Goal: Task Accomplishment & Management: Manage account settings

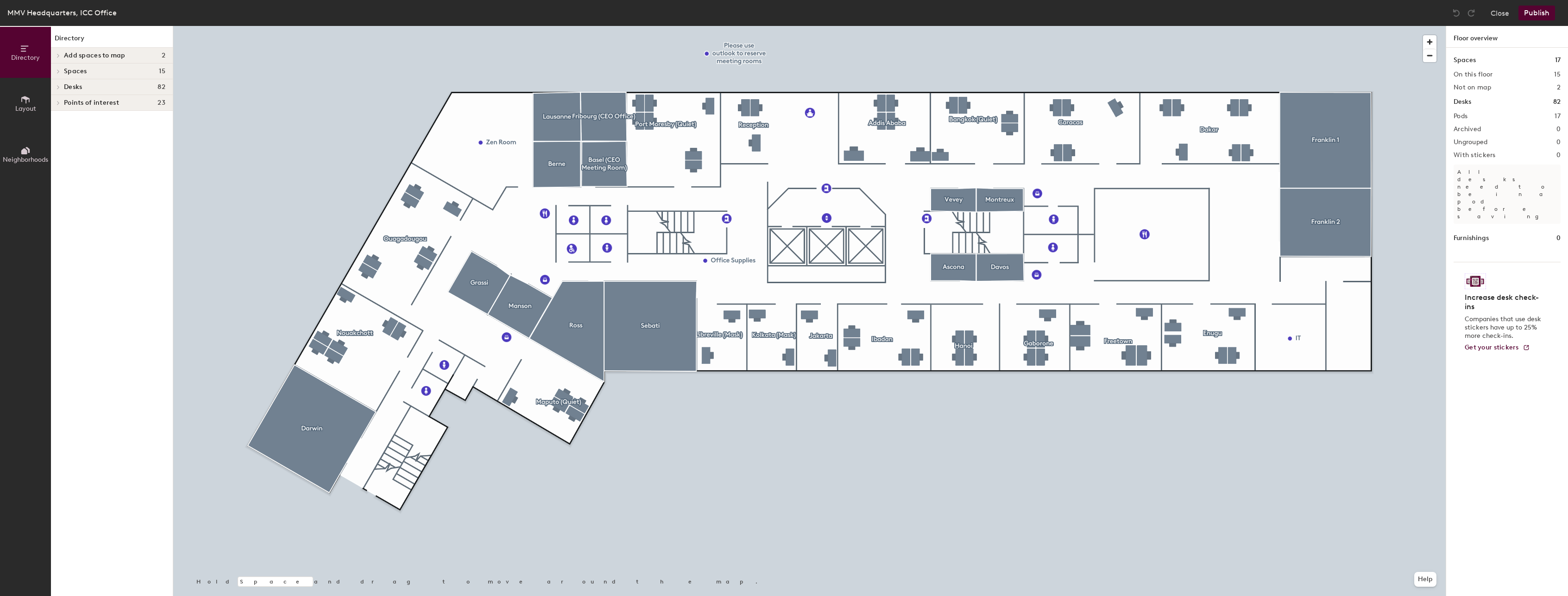
click at [58, 86] on icon at bounding box center [58, 87] width 4 height 5
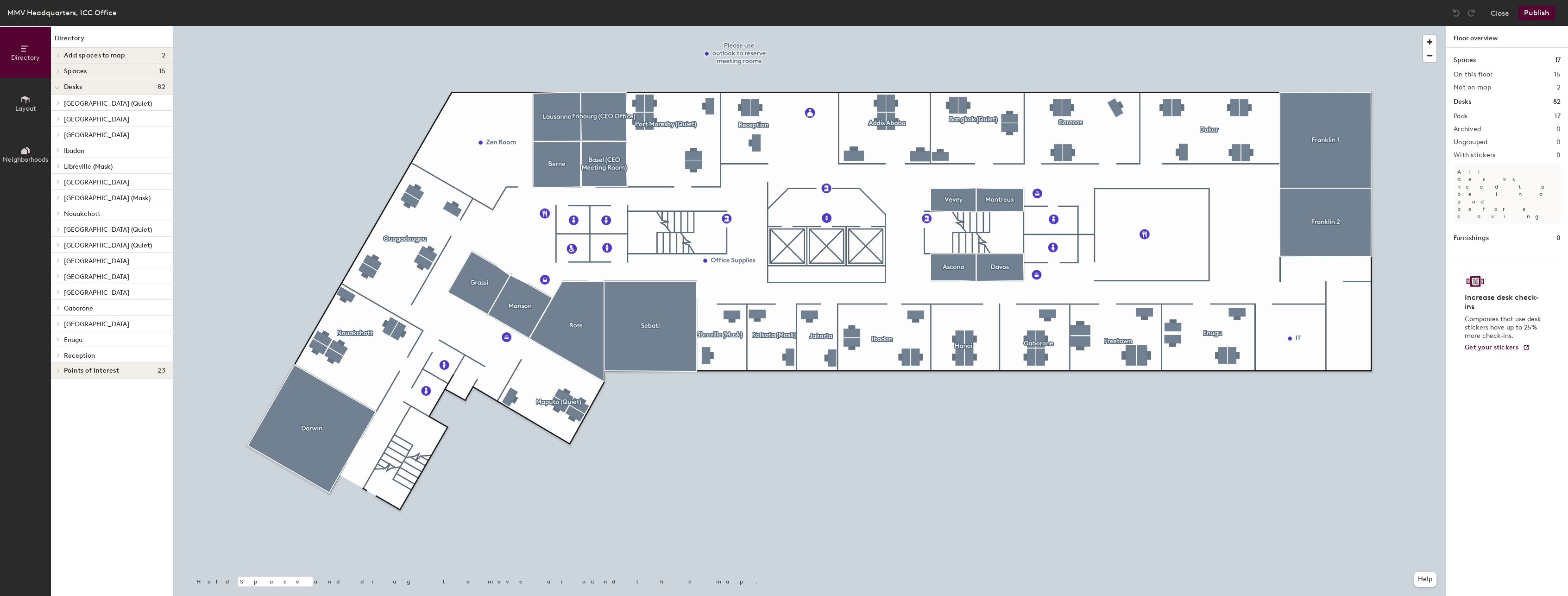
click at [24, 99] on icon at bounding box center [25, 99] width 10 height 10
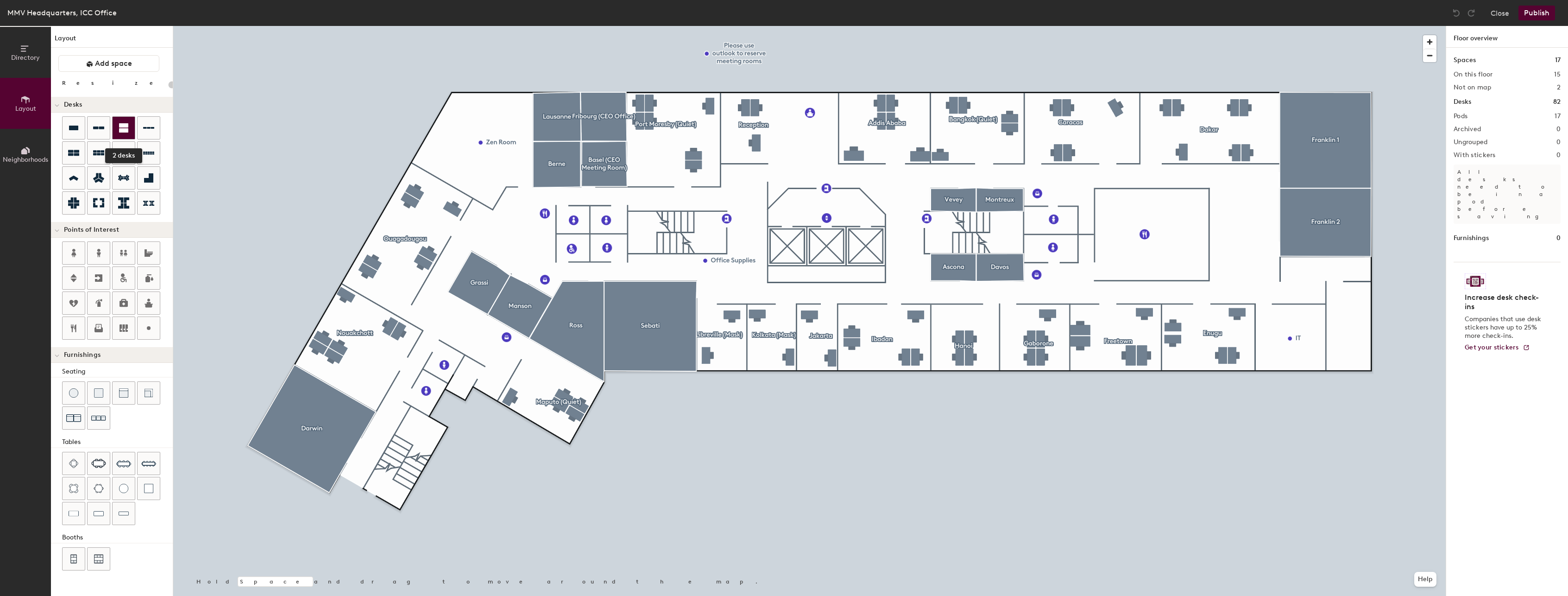
click at [122, 127] on icon at bounding box center [124, 127] width 9 height 9
click at [1307, 324] on div "Directory Layout Neighborhoods Layout Add space Resize Desks Points of Interest…" at bounding box center [784, 311] width 1568 height 570
click at [127, 124] on icon at bounding box center [124, 127] width 9 height 9
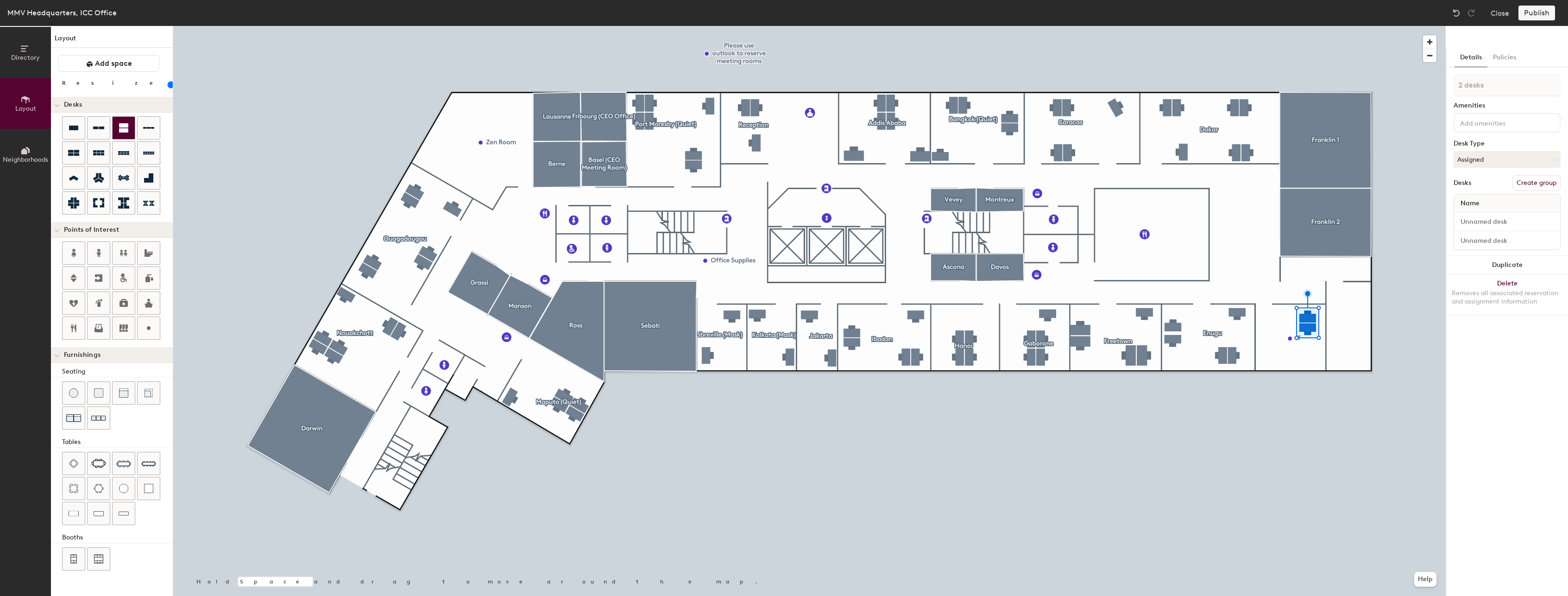
click at [127, 124] on icon at bounding box center [124, 127] width 9 height 9
type input "20"
click at [127, 124] on icon at bounding box center [124, 127] width 9 height 9
click at [22, 53] on icon at bounding box center [25, 49] width 10 height 10
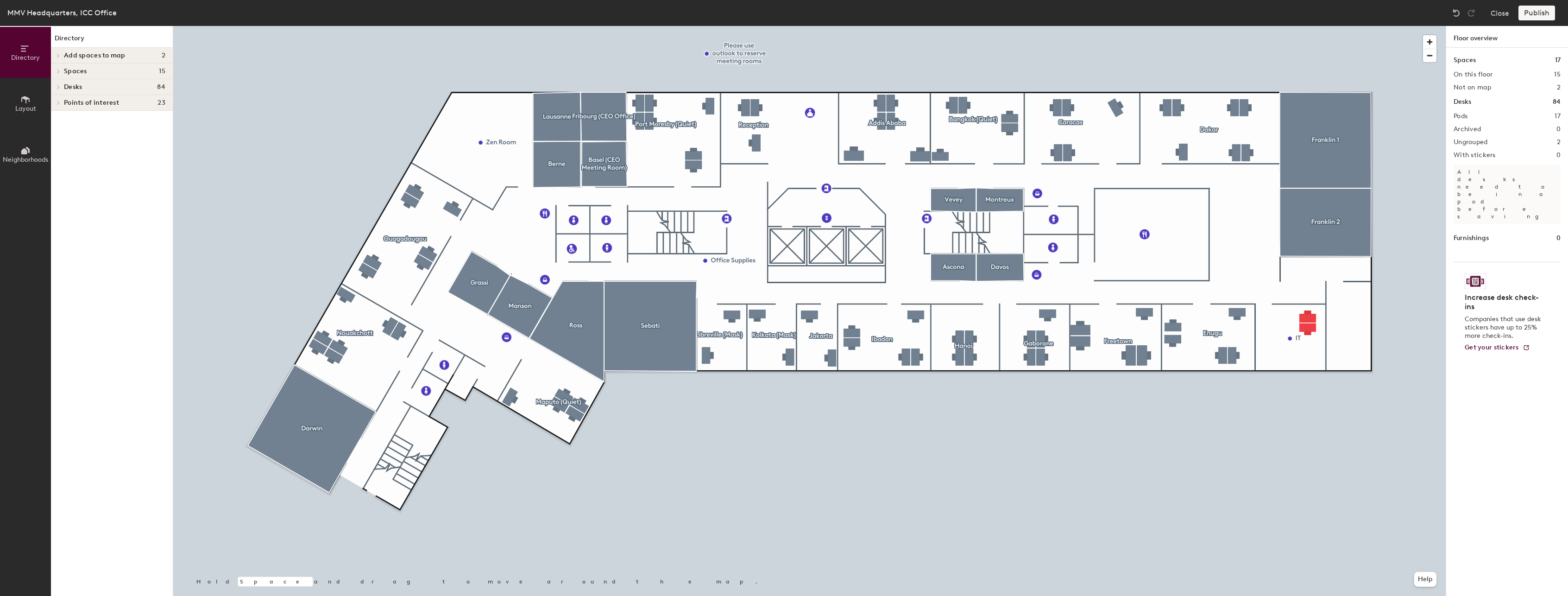
click at [60, 71] on icon at bounding box center [58, 71] width 4 height 5
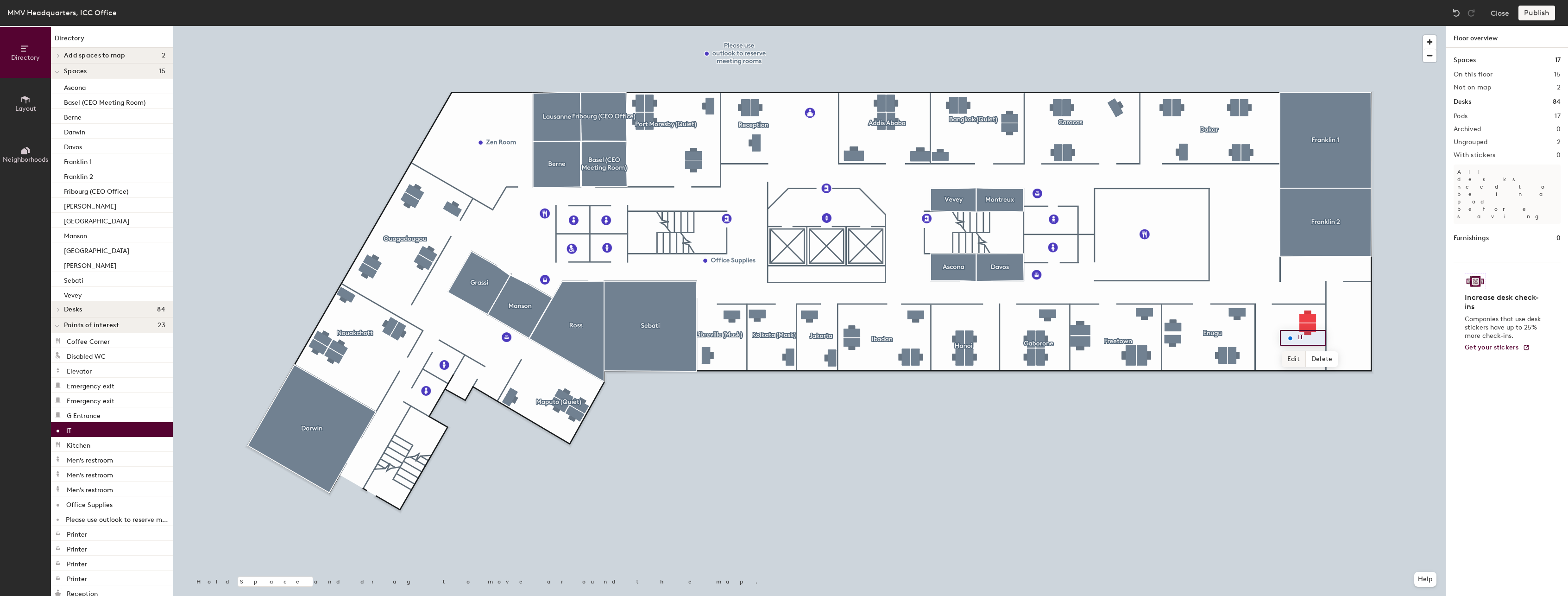
click at [1293, 360] on span "Edit" at bounding box center [1294, 359] width 24 height 16
click at [1303, 359] on span "Done" at bounding box center [1305, 359] width 27 height 16
click at [1276, 26] on div at bounding box center [810, 26] width 1272 height 0
click at [94, 69] on h4 "Spaces 15" at bounding box center [114, 71] width 102 height 7
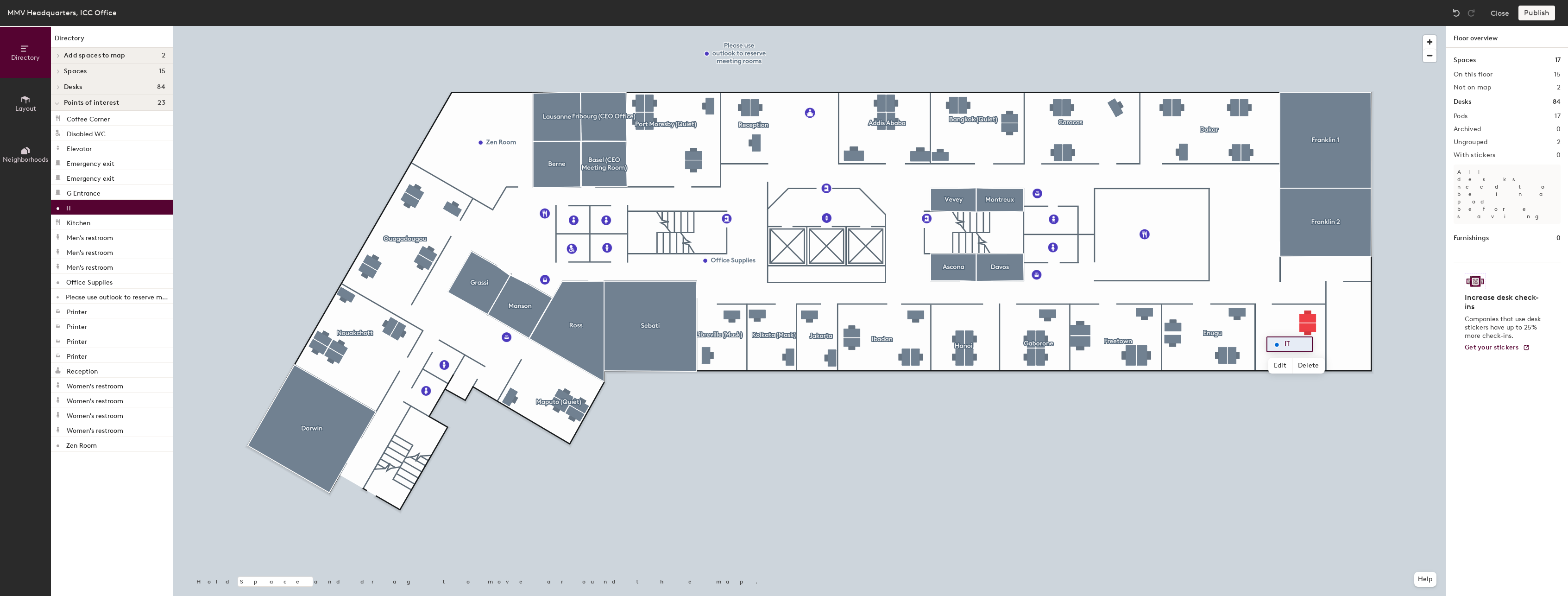
click at [94, 69] on h4 "Spaces 15" at bounding box center [114, 71] width 102 height 7
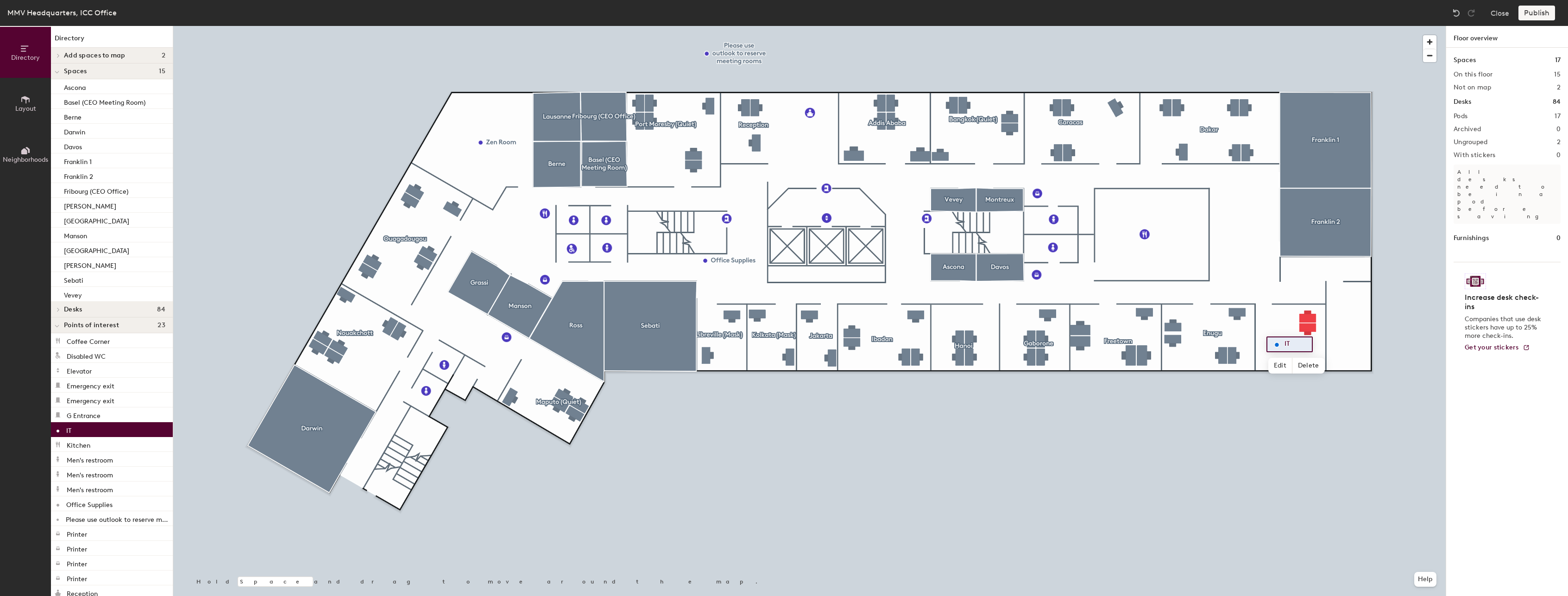
click at [30, 96] on icon at bounding box center [25, 99] width 10 height 10
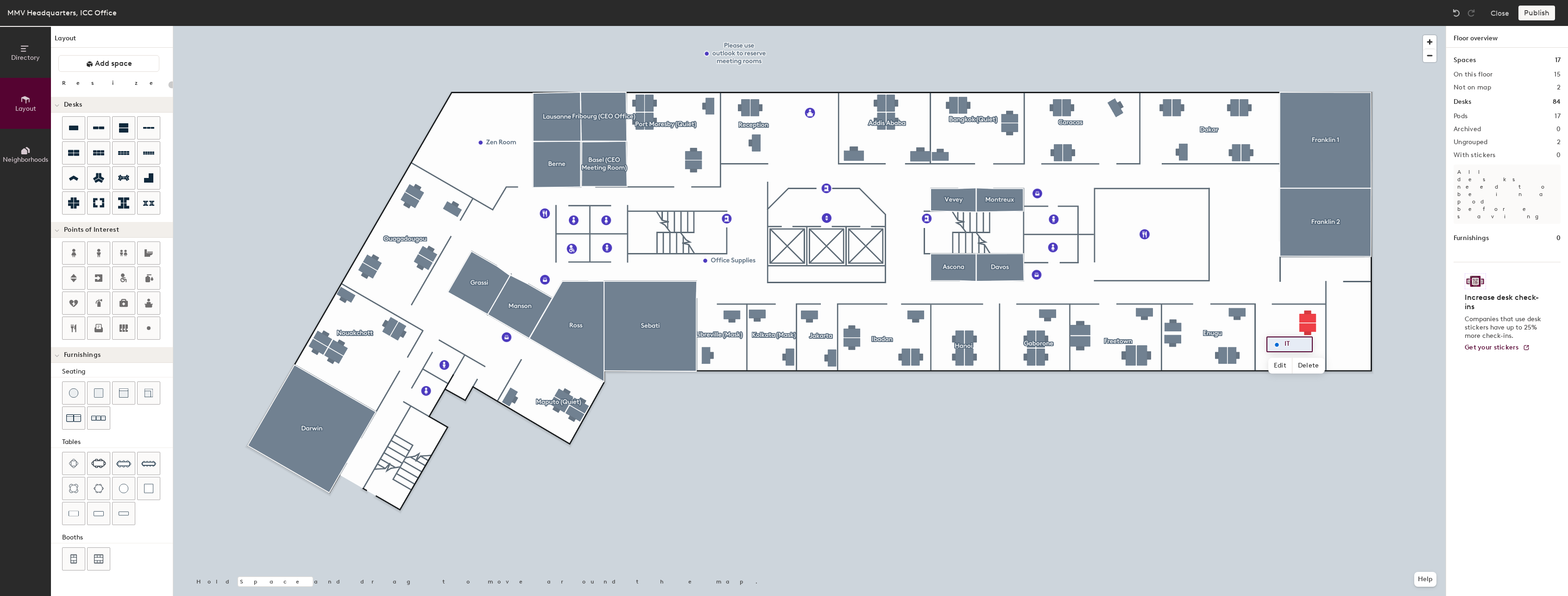
click at [29, 40] on button "Directory" at bounding box center [26, 52] width 51 height 51
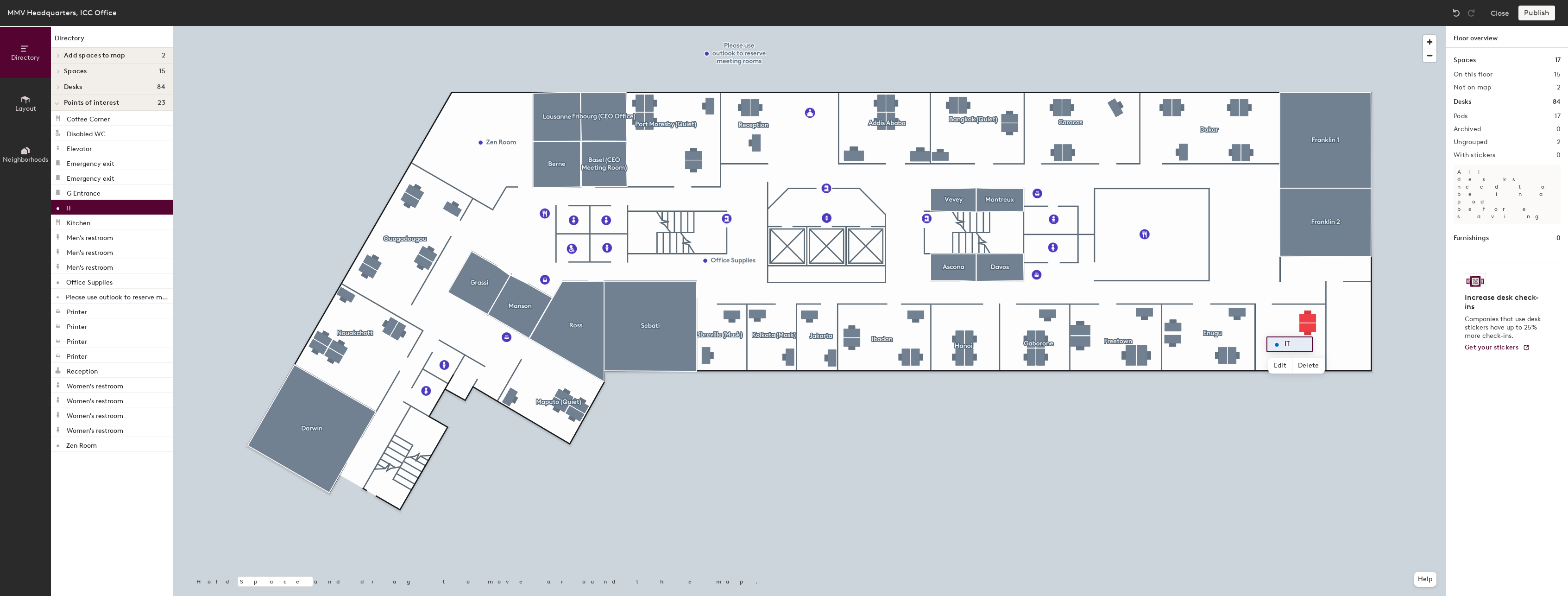
click at [57, 54] on icon at bounding box center [58, 55] width 2 height 4
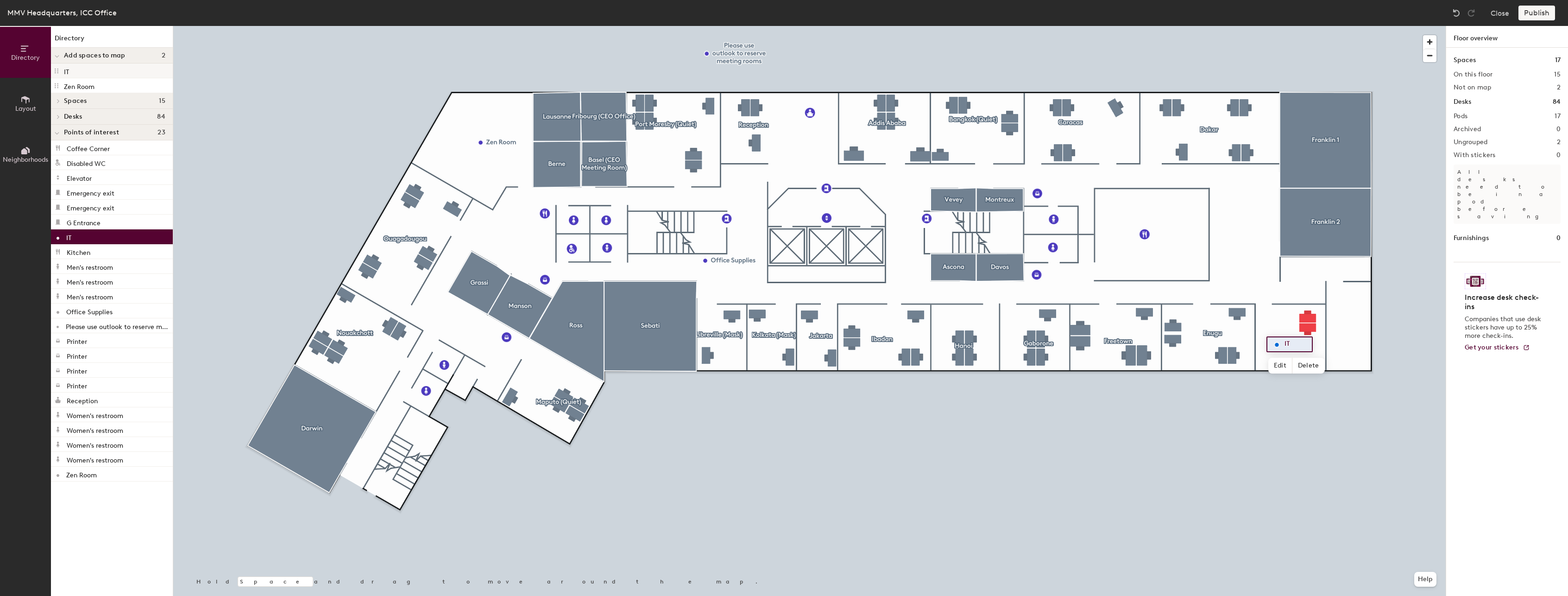
click at [68, 71] on p "IT" at bounding box center [66, 71] width 5 height 11
click at [55, 71] on icon at bounding box center [57, 71] width 4 height 5
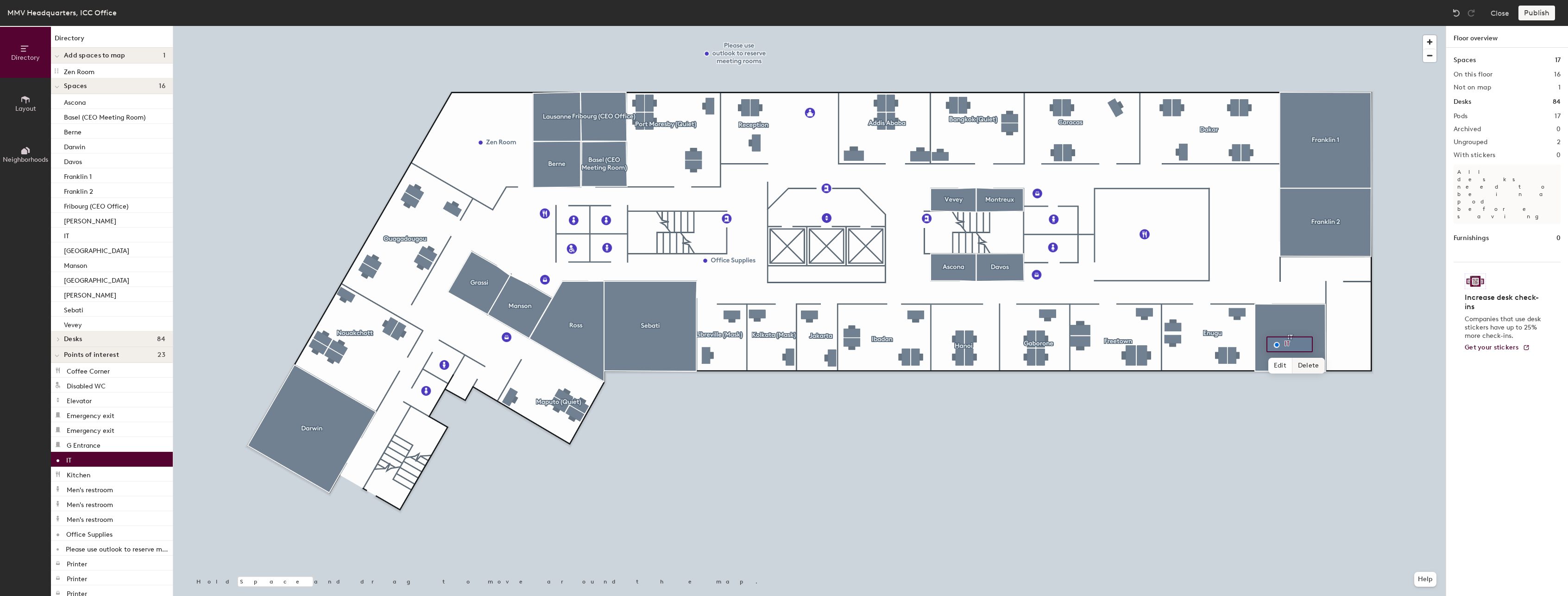
click at [1308, 365] on span "Delete" at bounding box center [1308, 365] width 32 height 16
click at [57, 55] on icon at bounding box center [57, 57] width 5 height 4
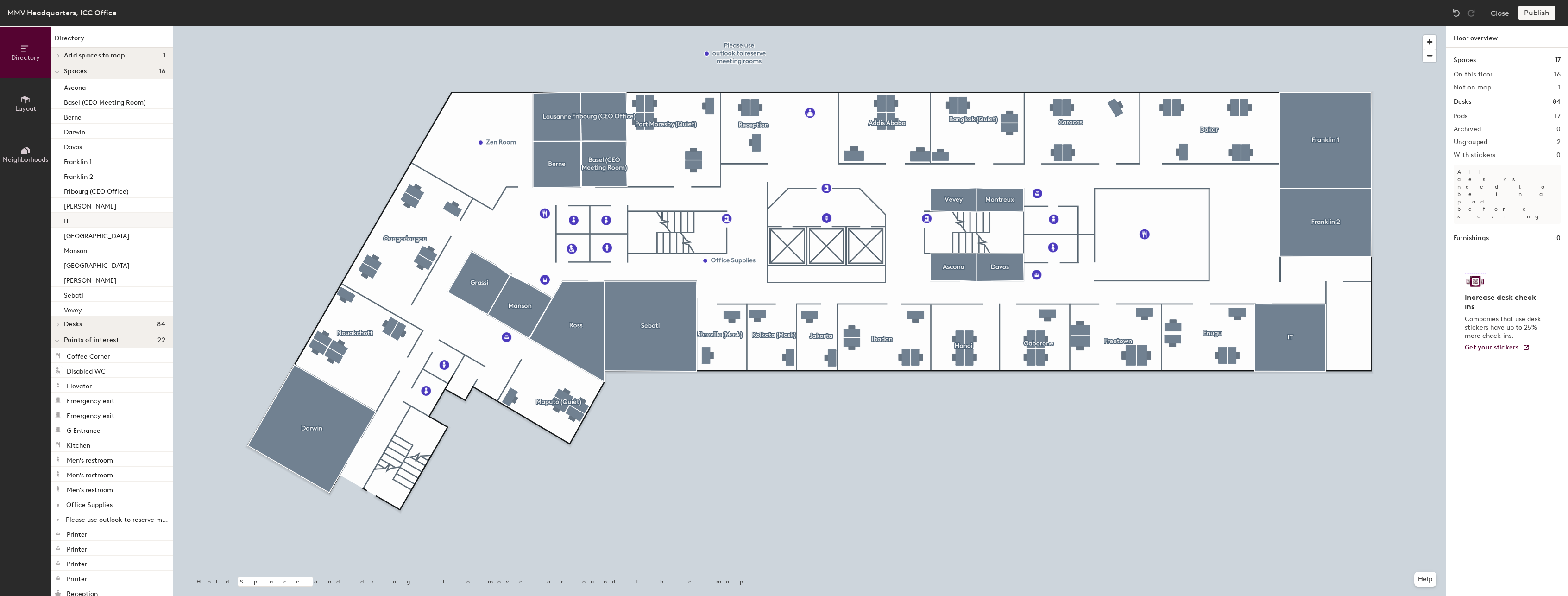
click at [68, 220] on p "IT" at bounding box center [66, 220] width 5 height 11
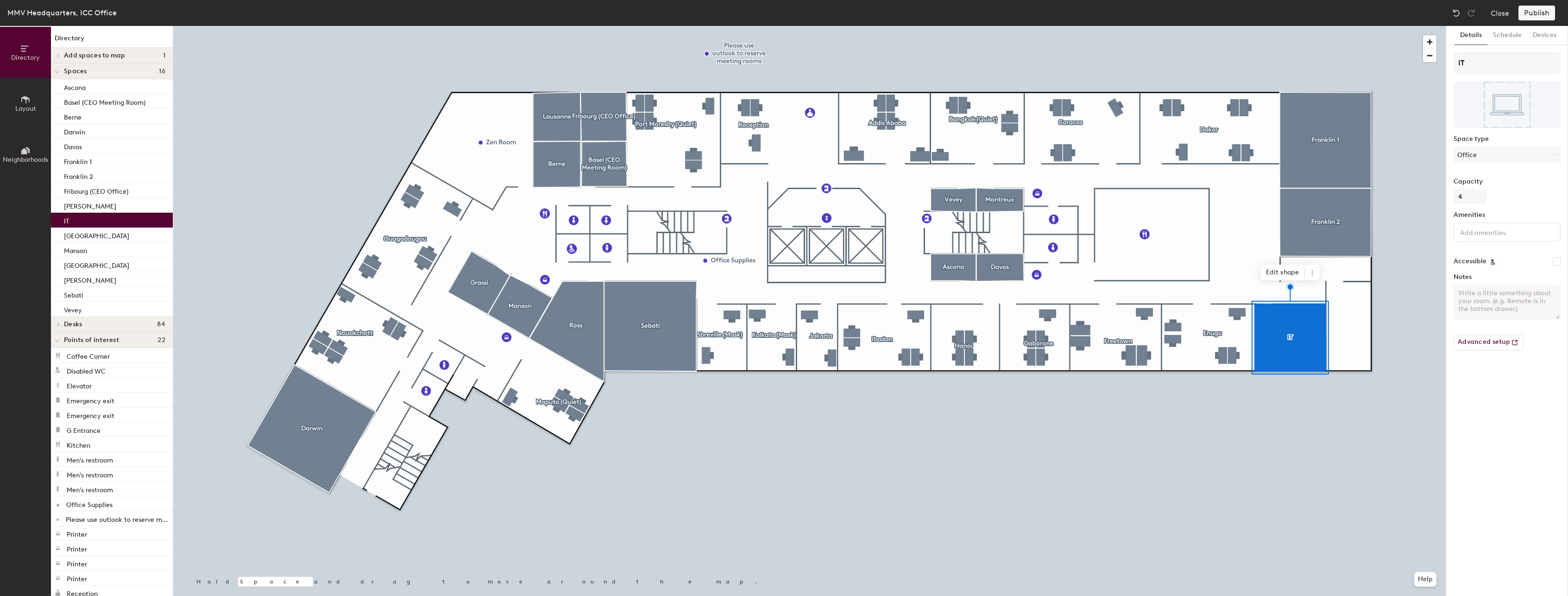
click at [26, 103] on icon at bounding box center [26, 100] width 9 height 7
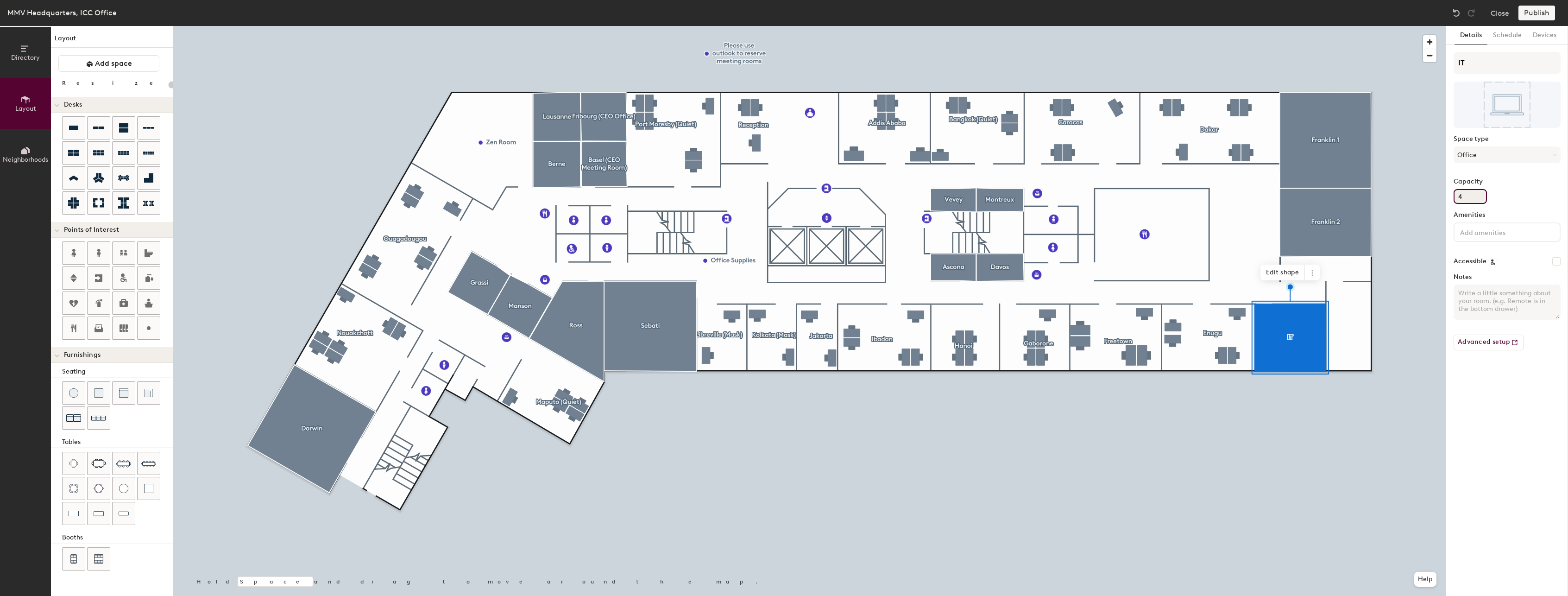
click at [1465, 197] on input "4" at bounding box center [1470, 196] width 33 height 15
type input "20"
type input "2"
type input "20"
type input "2"
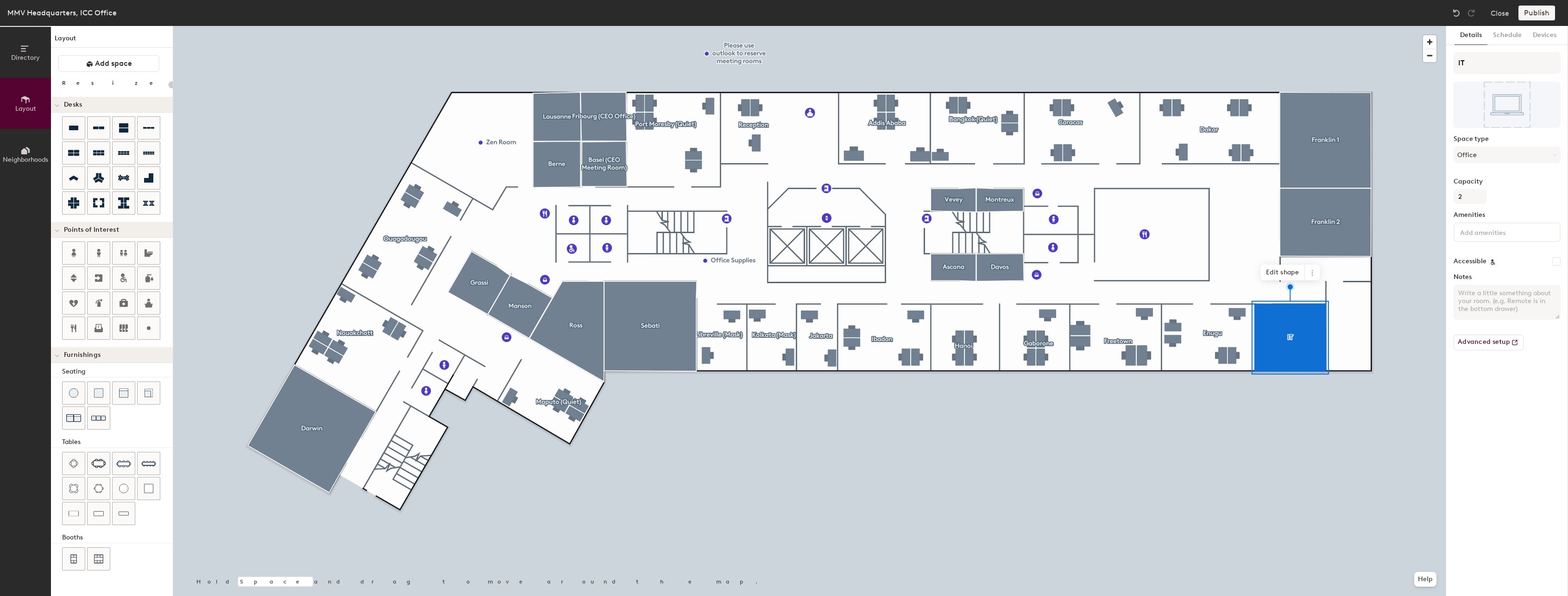
click at [1483, 234] on input at bounding box center [1500, 231] width 83 height 11
click at [1501, 295] on div "Curved monitor" at bounding box center [1507, 295] width 104 height 14
click at [1498, 307] on div "Double Monitor" at bounding box center [1507, 309] width 104 height 14
click at [1514, 439] on div "Details Schedule Devices IT Space type Office Capacity 2 Amenities 1 Curved mon…" at bounding box center [1507, 311] width 122 height 570
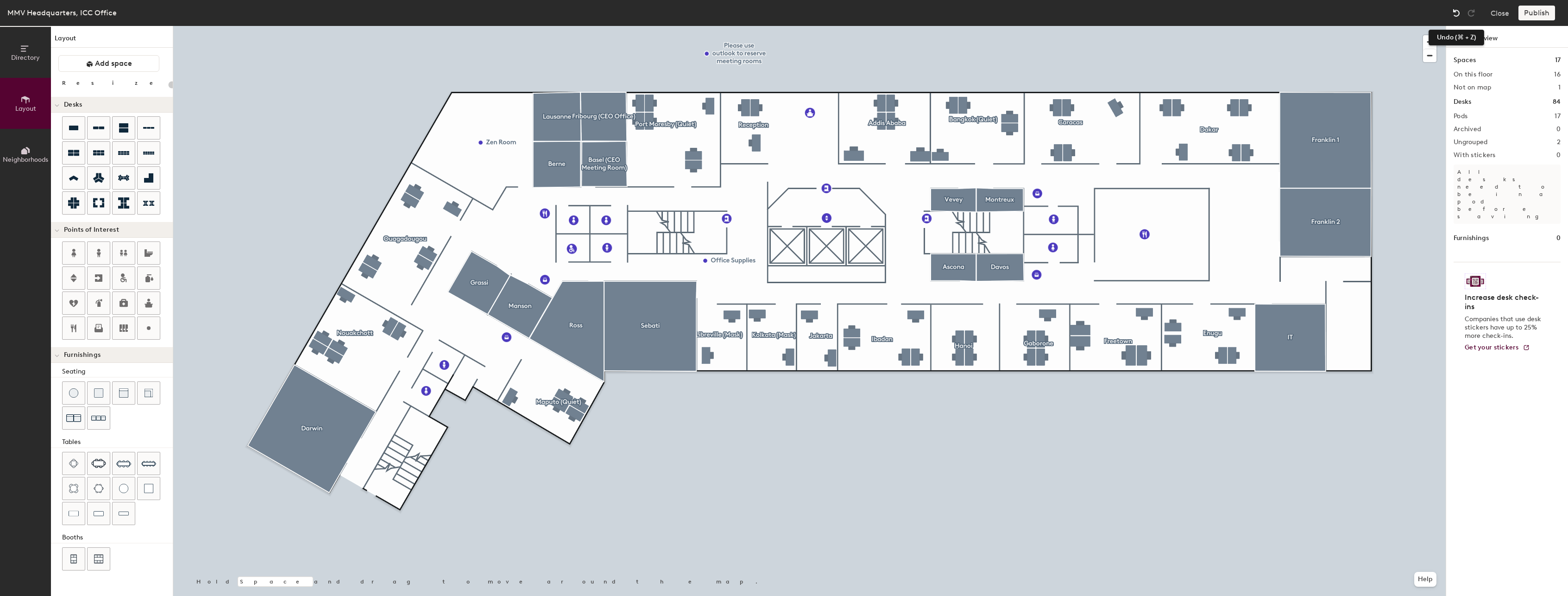
click at [1457, 13] on img at bounding box center [1456, 13] width 9 height 9
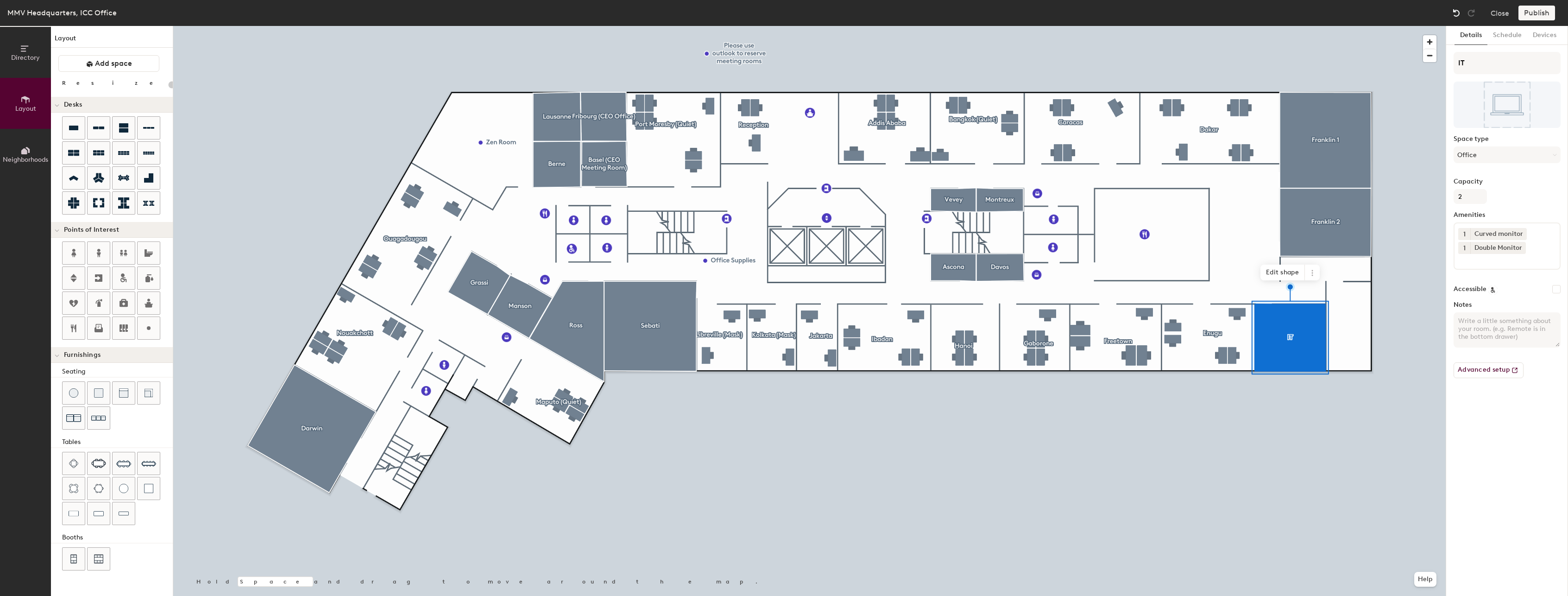
click at [1457, 13] on img at bounding box center [1456, 13] width 9 height 9
click at [1457, 12] on img at bounding box center [1456, 13] width 9 height 9
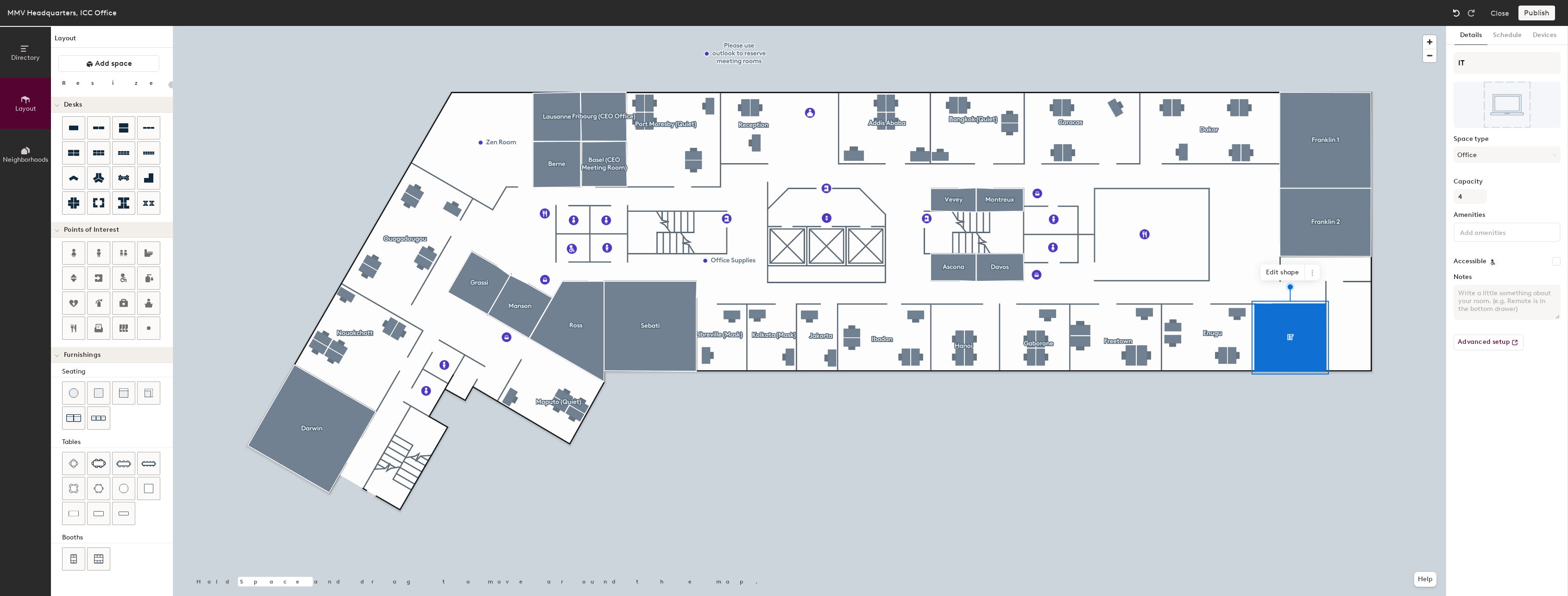
click at [1454, 9] on img at bounding box center [1456, 13] width 9 height 9
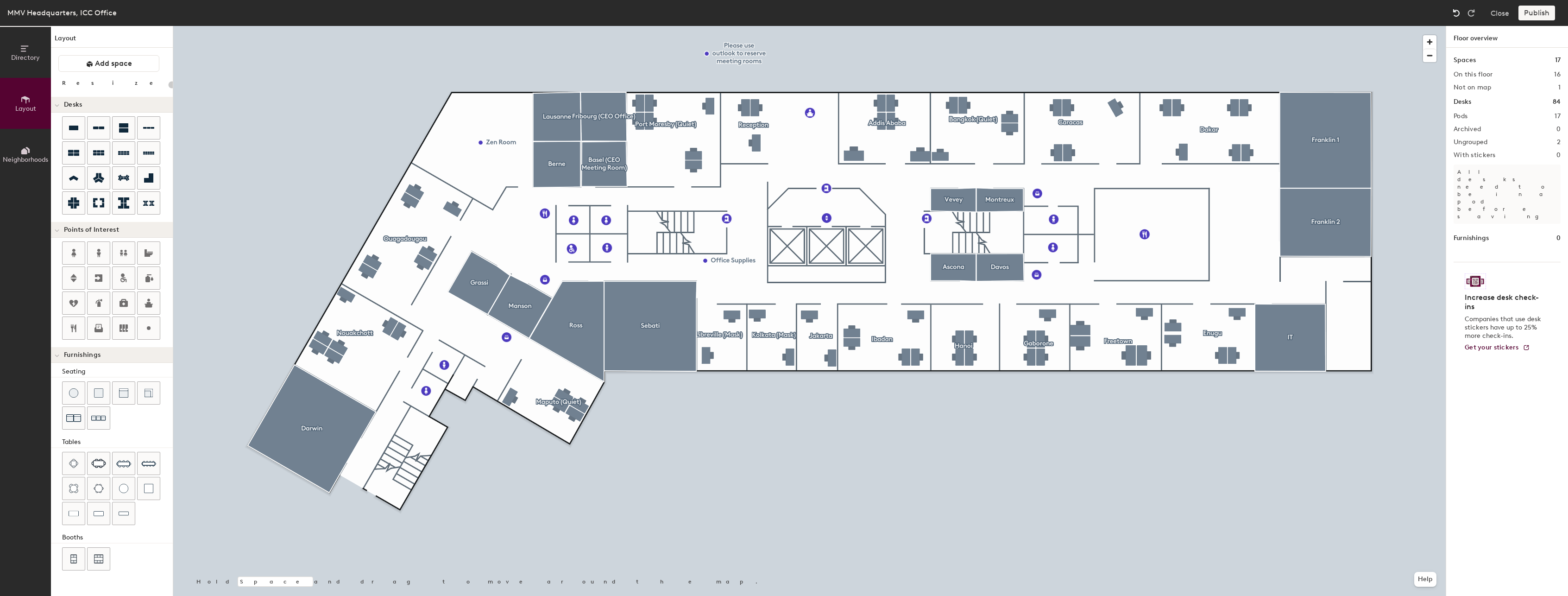
click at [1454, 9] on img at bounding box center [1456, 13] width 9 height 9
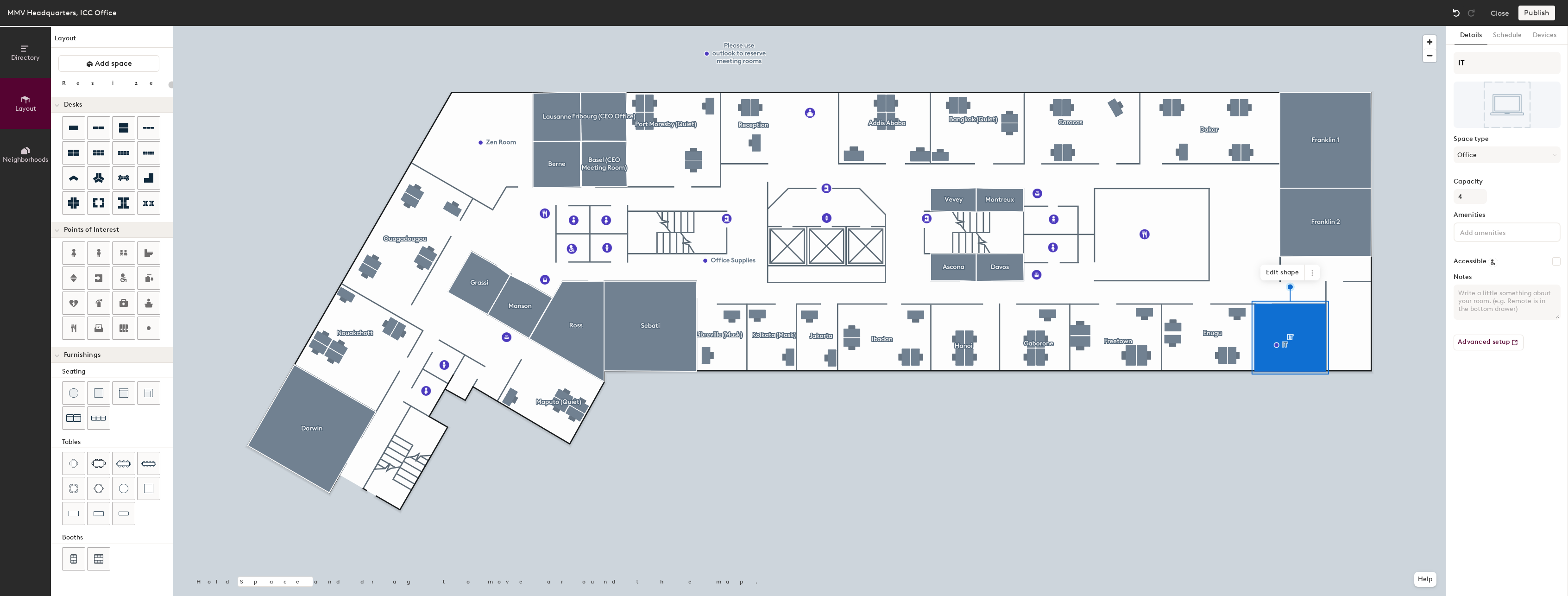
click at [1454, 9] on img at bounding box center [1456, 13] width 9 height 9
click at [1457, 11] on img at bounding box center [1456, 13] width 9 height 9
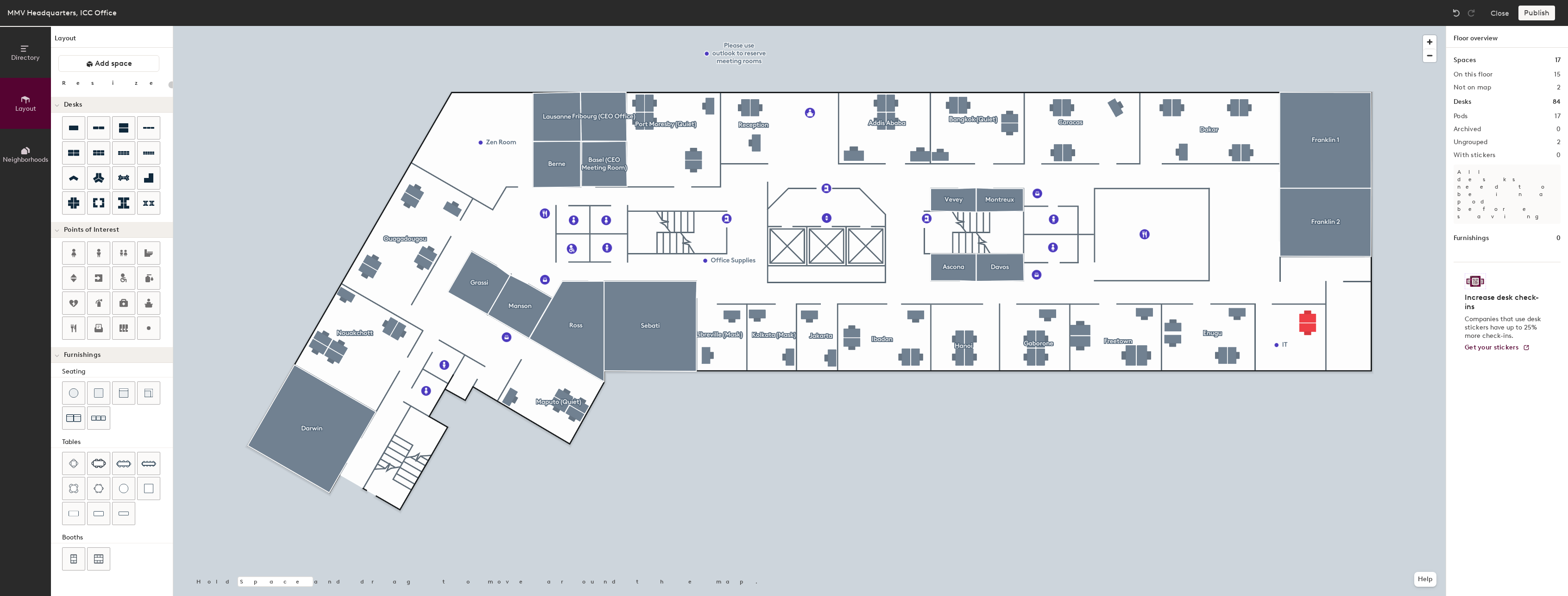
type input "20"
click at [16, 46] on button "Directory" at bounding box center [26, 52] width 51 height 51
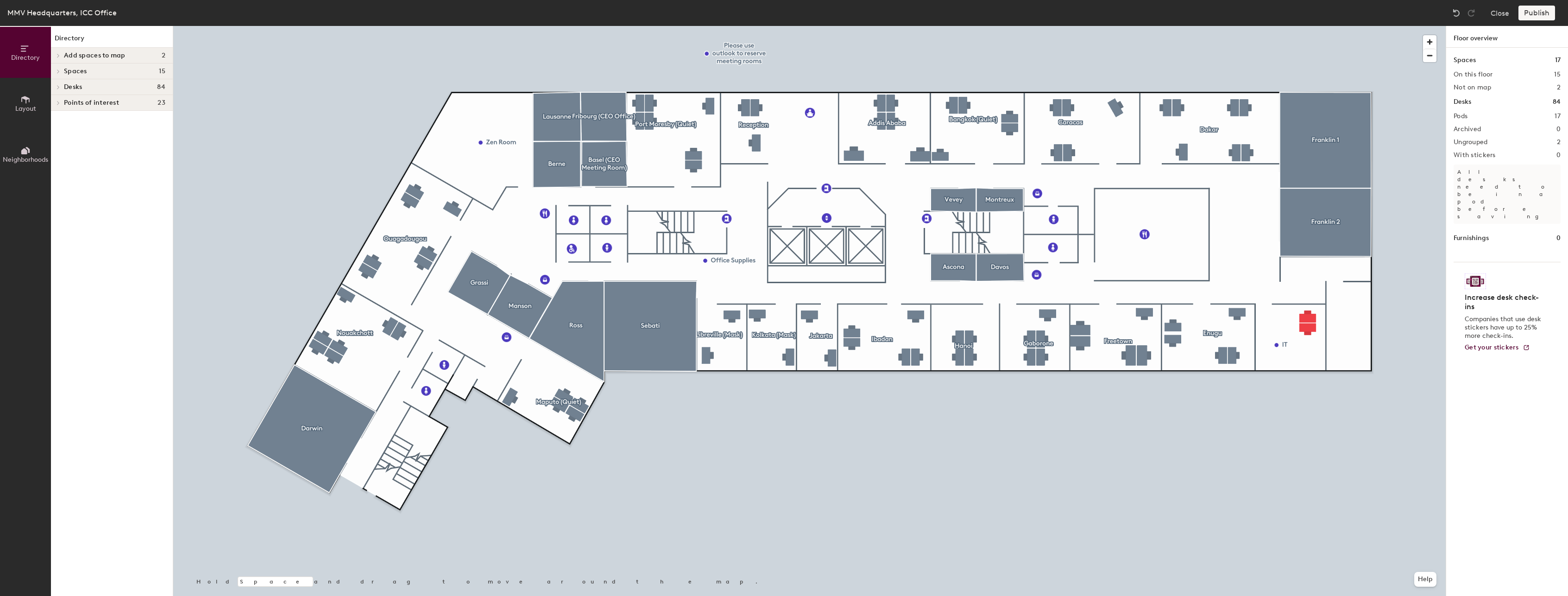
click at [59, 72] on icon at bounding box center [58, 71] width 4 height 5
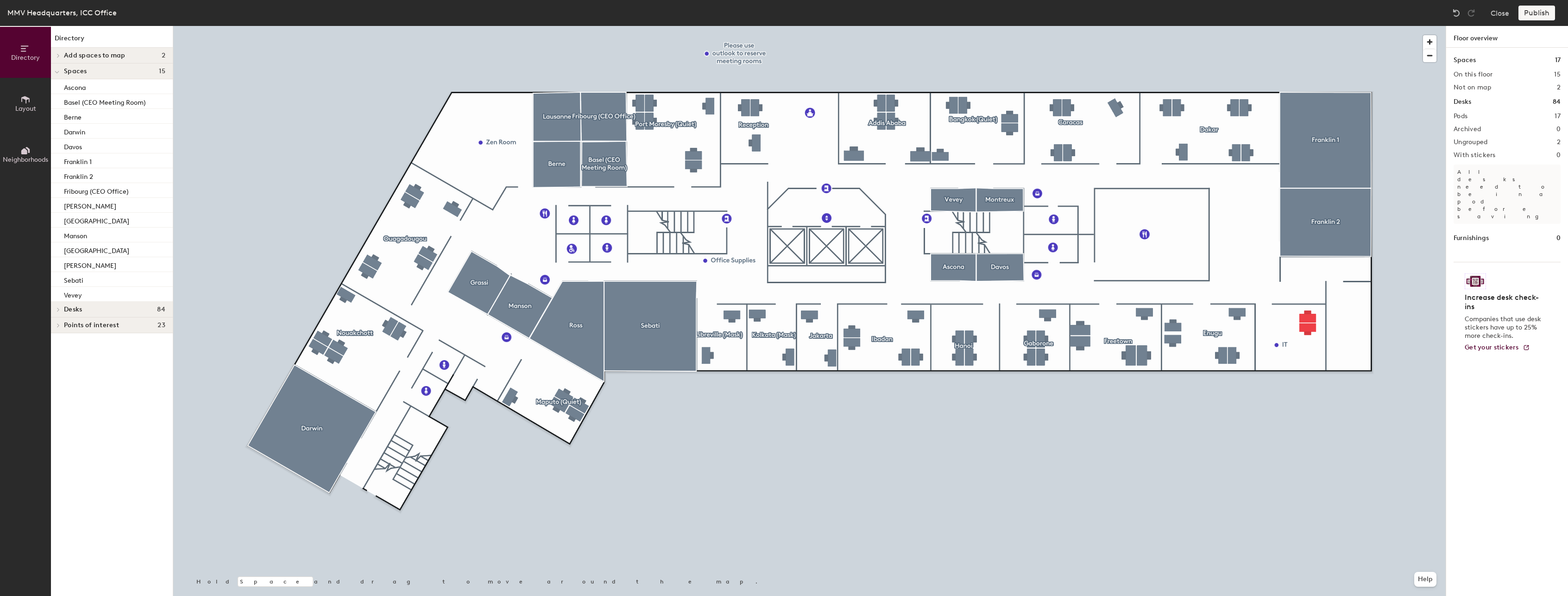
click at [57, 71] on icon at bounding box center [57, 72] width 5 height 4
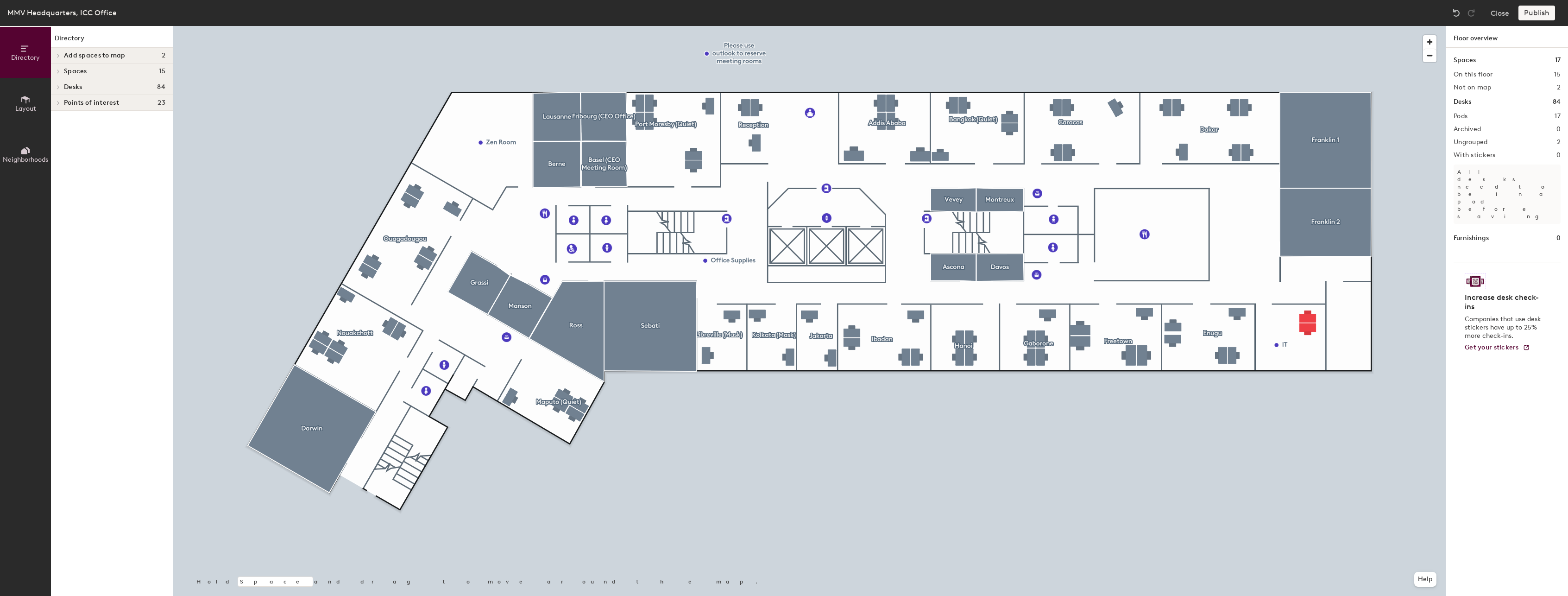
click at [57, 86] on icon at bounding box center [58, 87] width 4 height 5
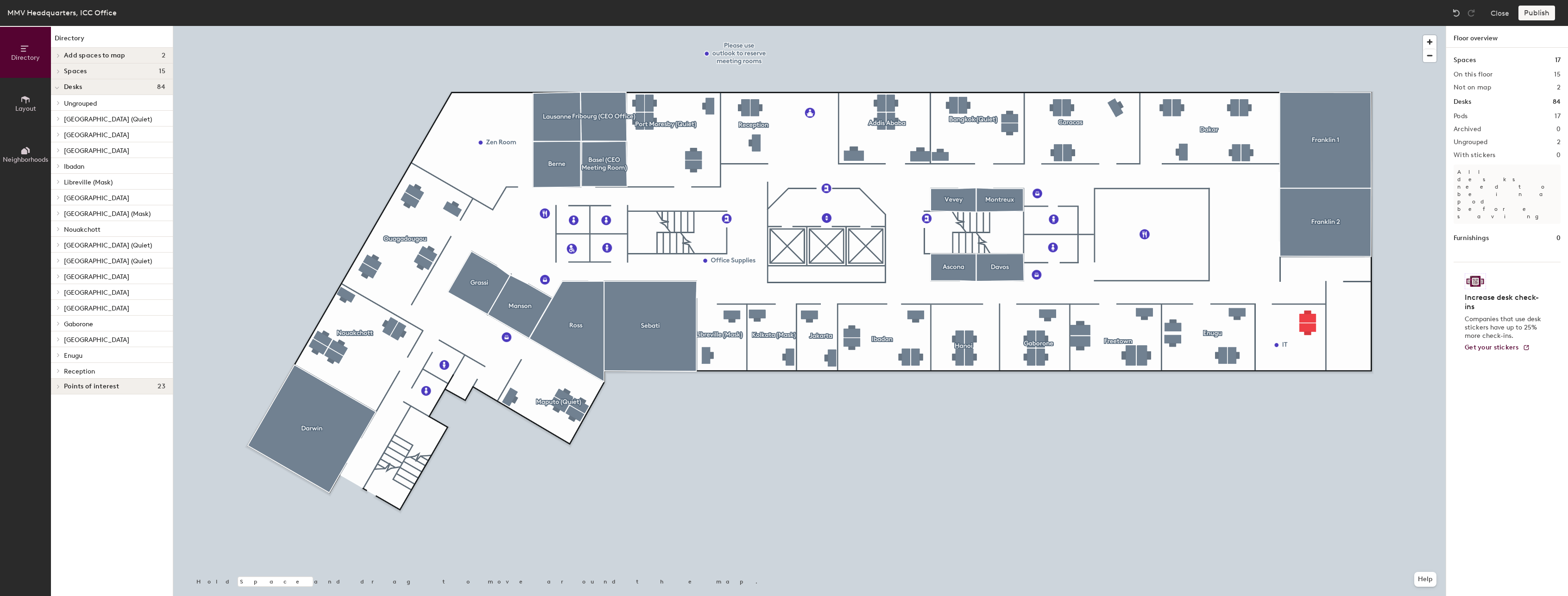
click at [57, 101] on icon at bounding box center [58, 103] width 4 height 5
click at [92, 119] on p "Unnamed desk" at bounding box center [86, 118] width 45 height 11
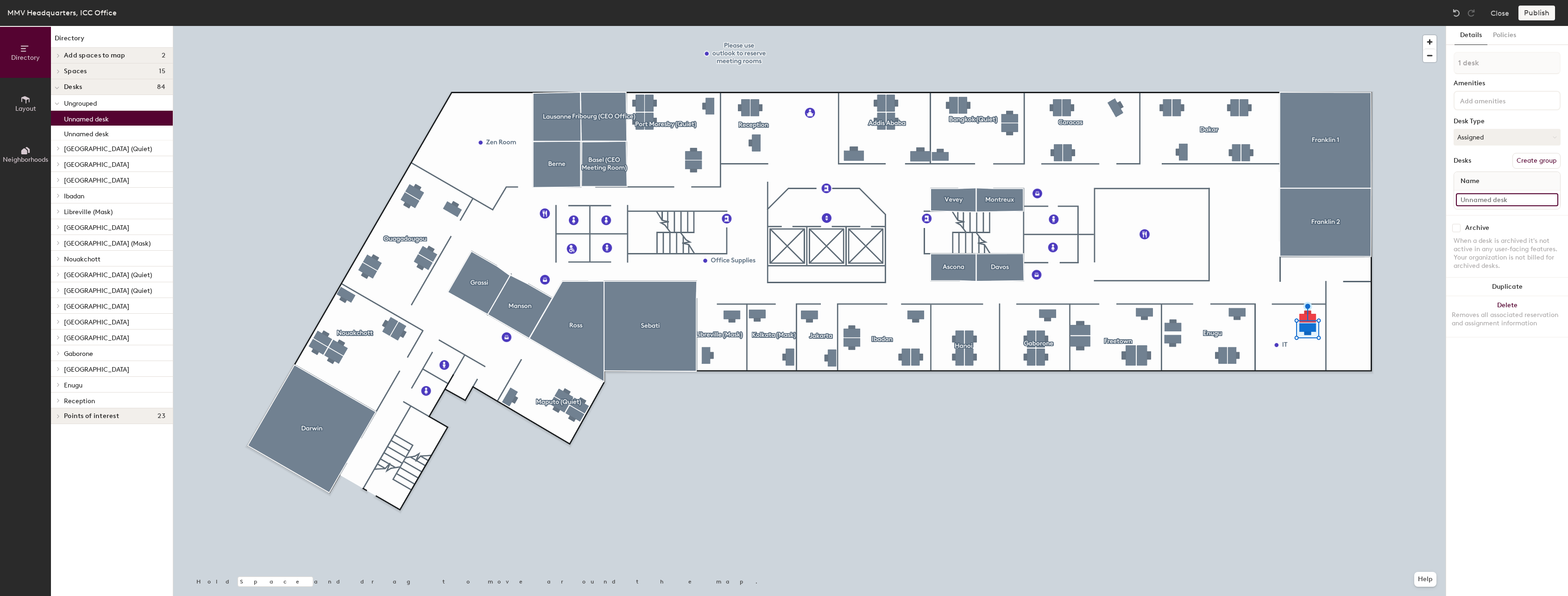
click at [1550, 200] on input at bounding box center [1507, 199] width 102 height 13
type input "IT 2"
click at [1493, 198] on input at bounding box center [1507, 199] width 102 height 13
click at [57, 148] on icon at bounding box center [58, 149] width 4 height 5
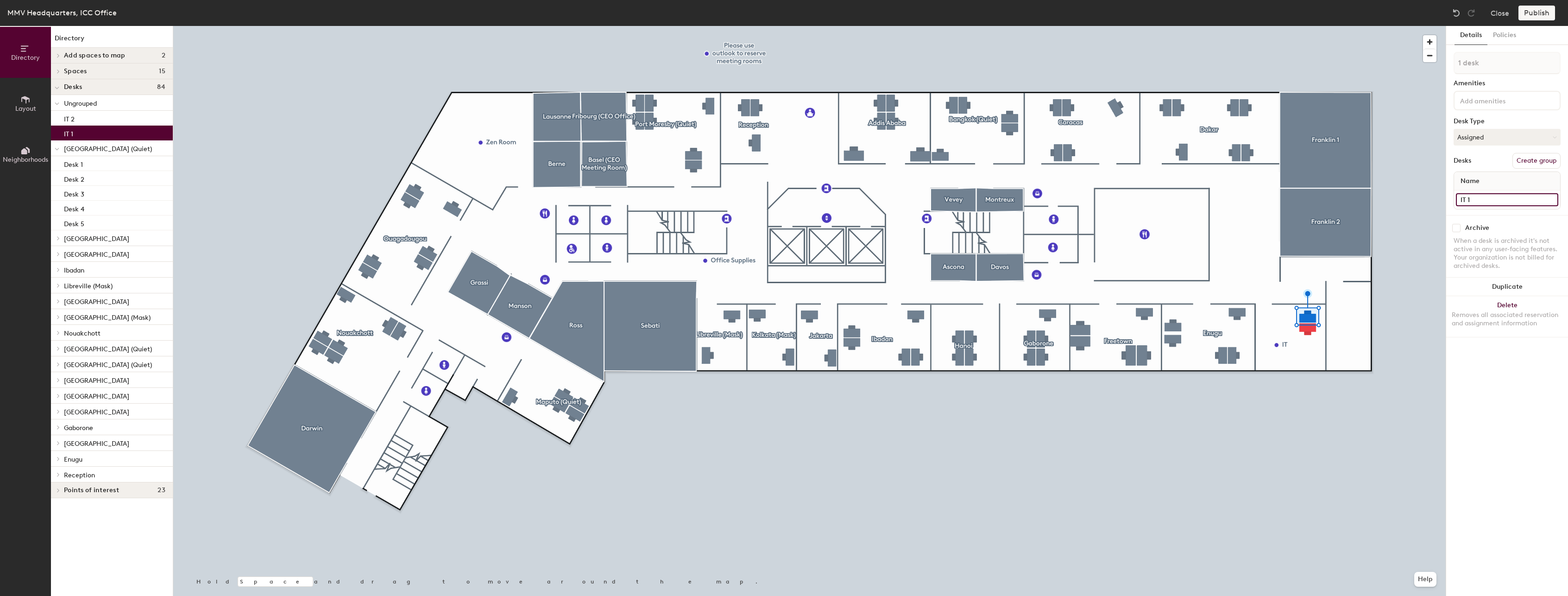
click at [1480, 200] on input "IT 1" at bounding box center [1507, 199] width 102 height 13
type input "Desk 1"
click at [1466, 202] on input "IT 2" at bounding box center [1507, 199] width 102 height 13
type input "Desk 2"
click at [1526, 159] on button "Create group" at bounding box center [1536, 161] width 48 height 16
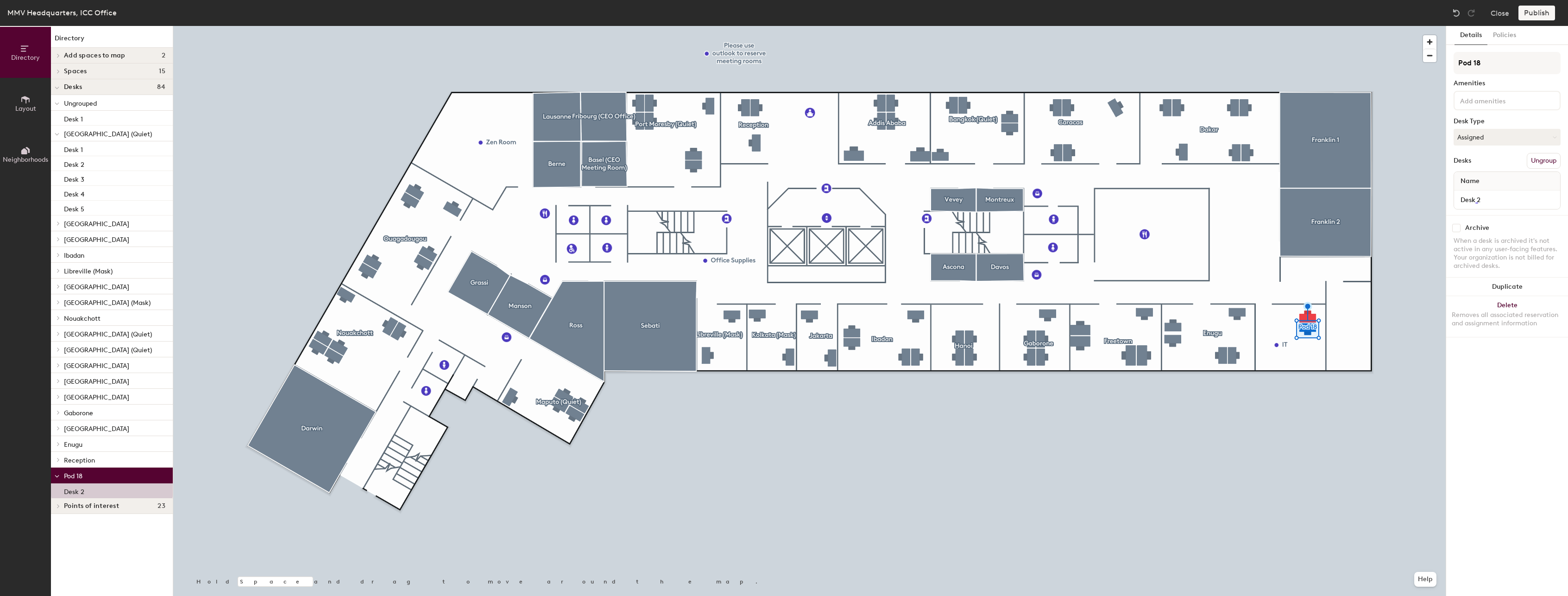
click at [1445, 61] on div "Directory Layout Neighborhoods Directory Add spaces to map 2 IT Zen Room Spaces…" at bounding box center [784, 311] width 1568 height 570
type input "IT"
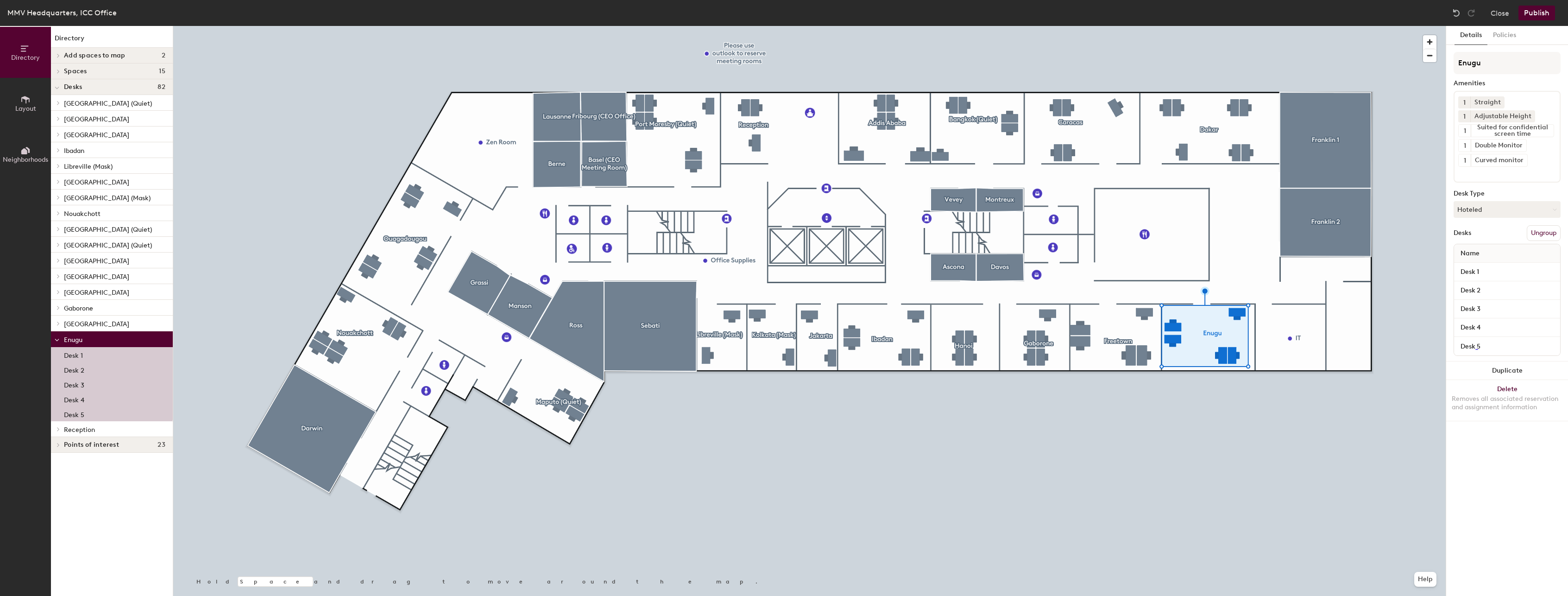
click at [1164, 26] on div at bounding box center [810, 26] width 1272 height 0
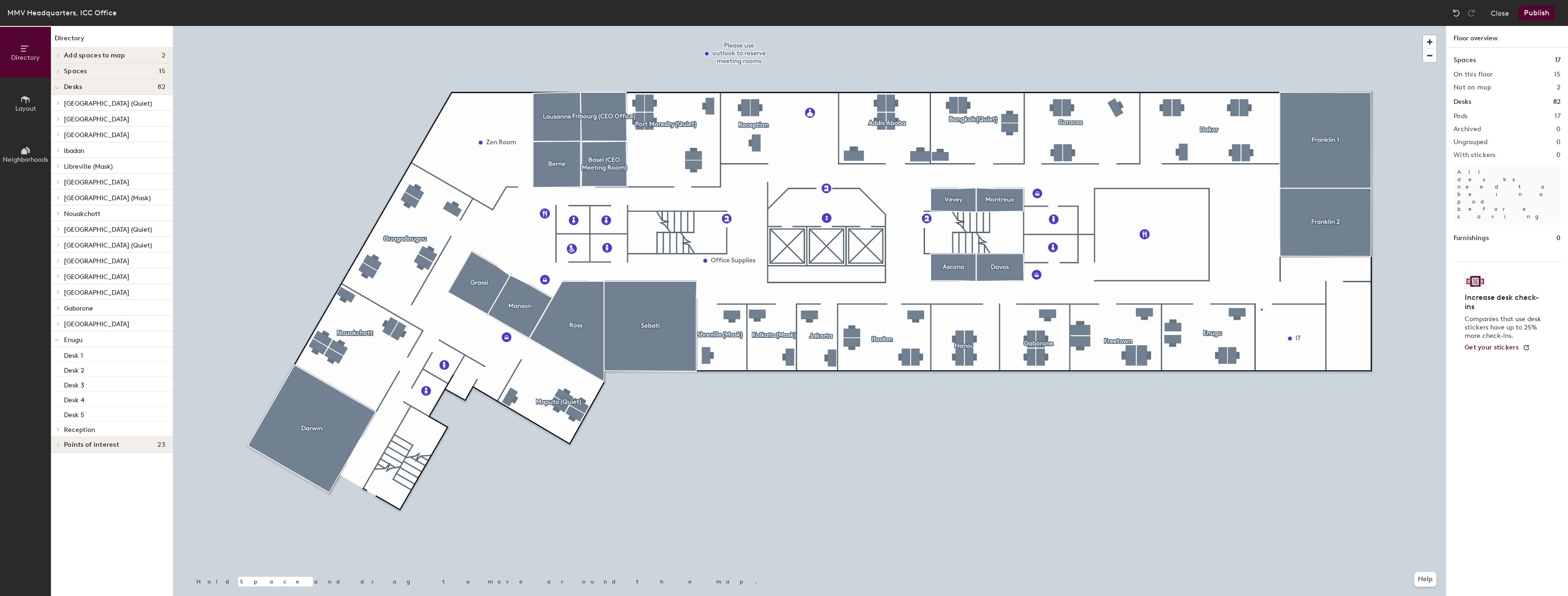
click at [1261, 26] on div at bounding box center [810, 26] width 1272 height 0
click at [1317, 358] on span "Delete" at bounding box center [1321, 359] width 32 height 16
click at [57, 340] on icon at bounding box center [57, 340] width 5 height 4
click at [1234, 26] on div at bounding box center [810, 26] width 1272 height 0
click at [1231, 26] on div at bounding box center [810, 26] width 1272 height 0
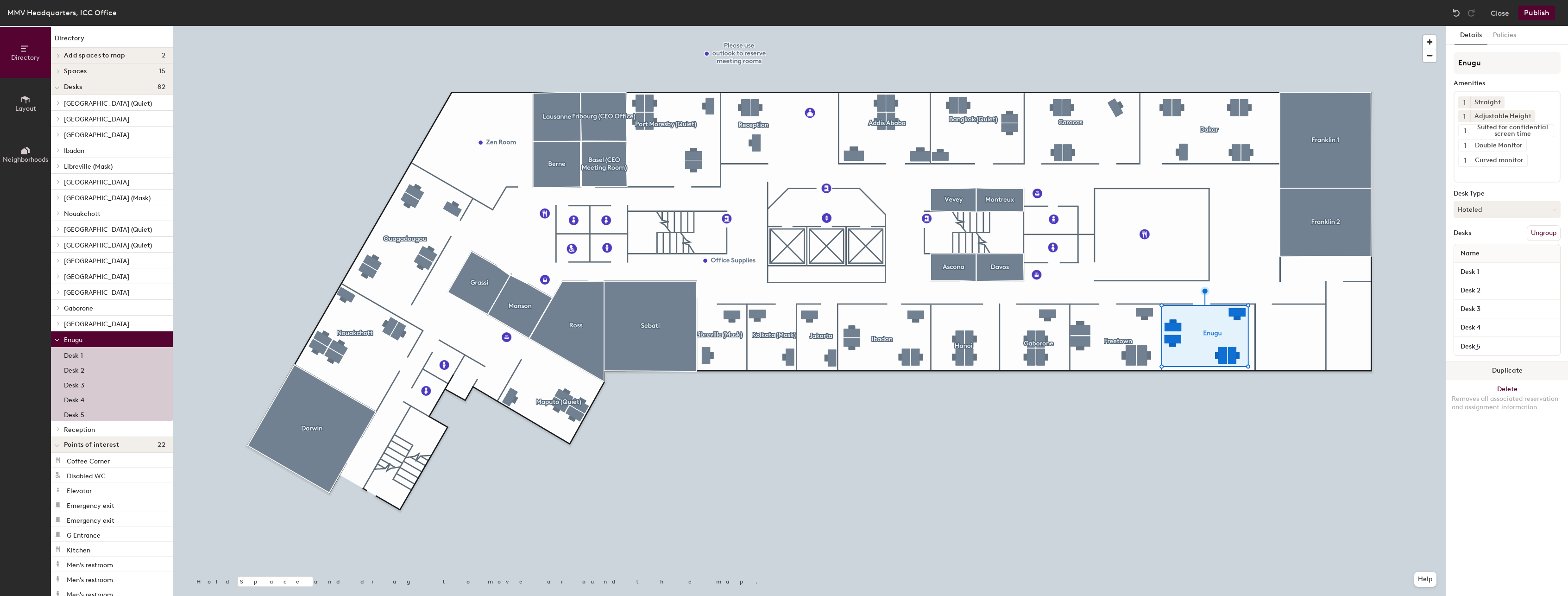
click at [1513, 371] on button "Duplicate" at bounding box center [1507, 371] width 122 height 18
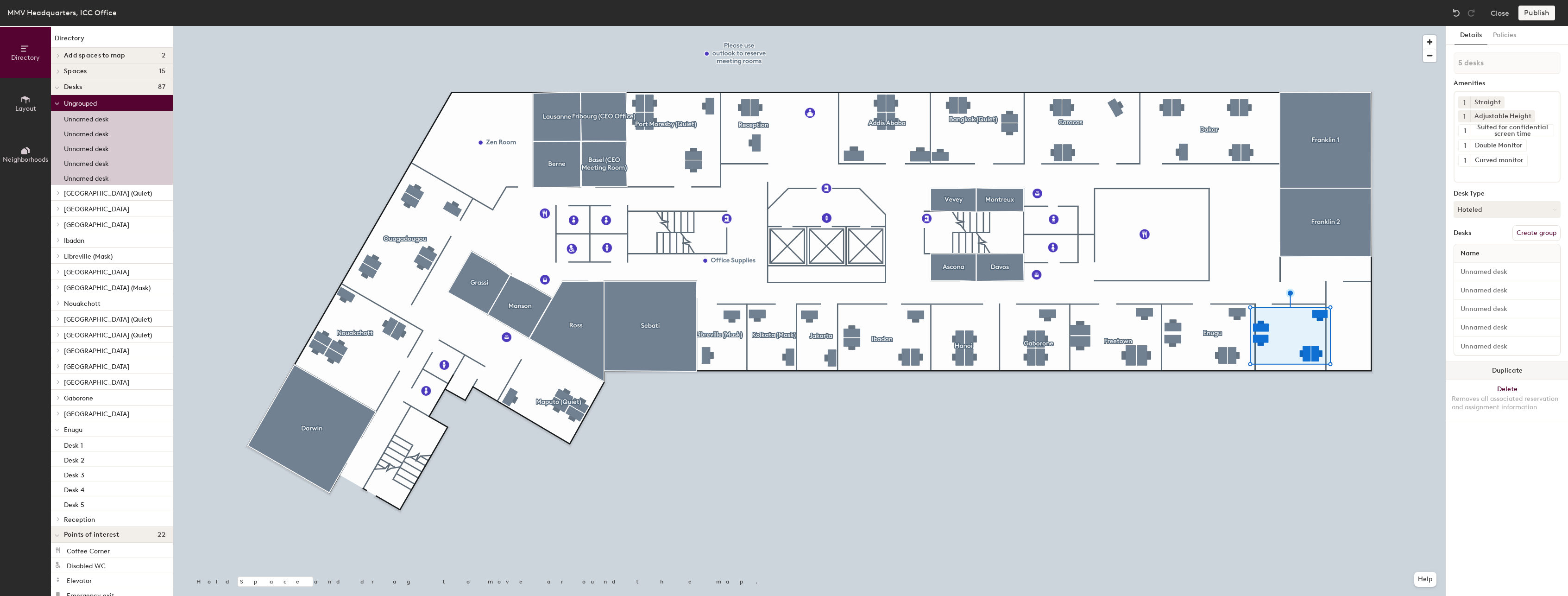
type input "1 desk"
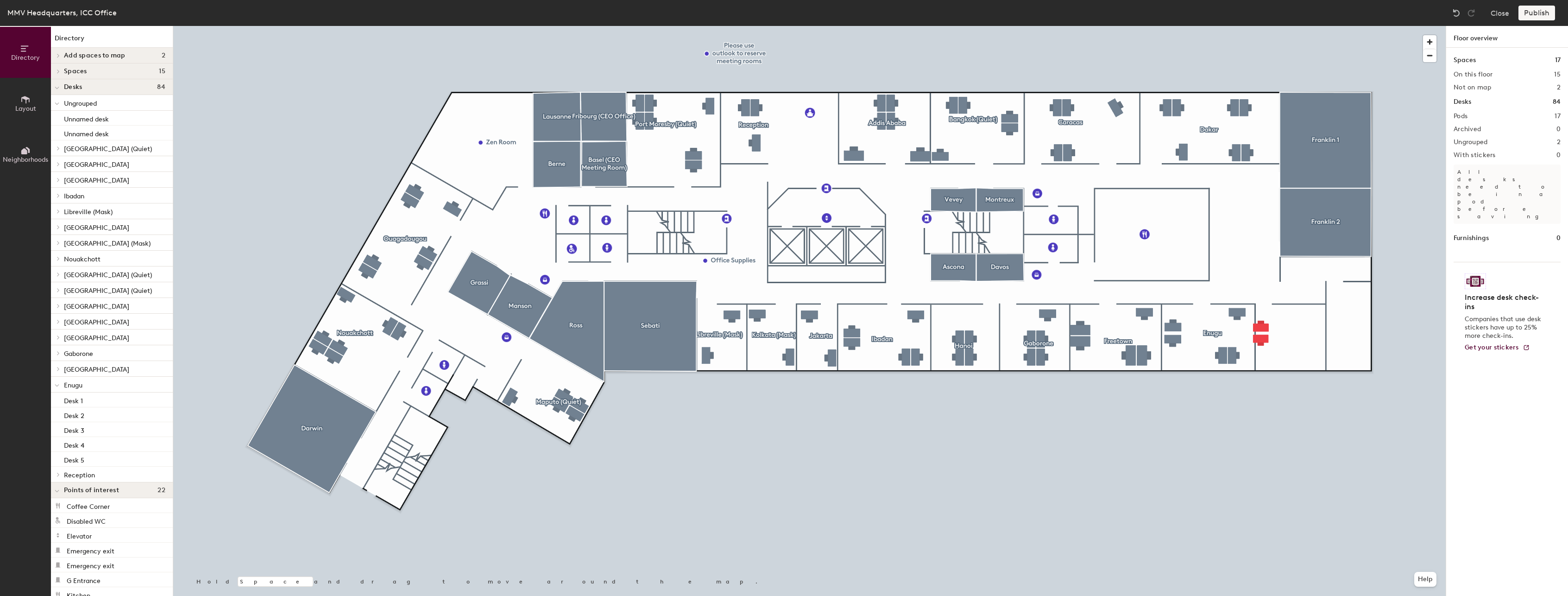
click at [1261, 26] on div at bounding box center [810, 26] width 1272 height 0
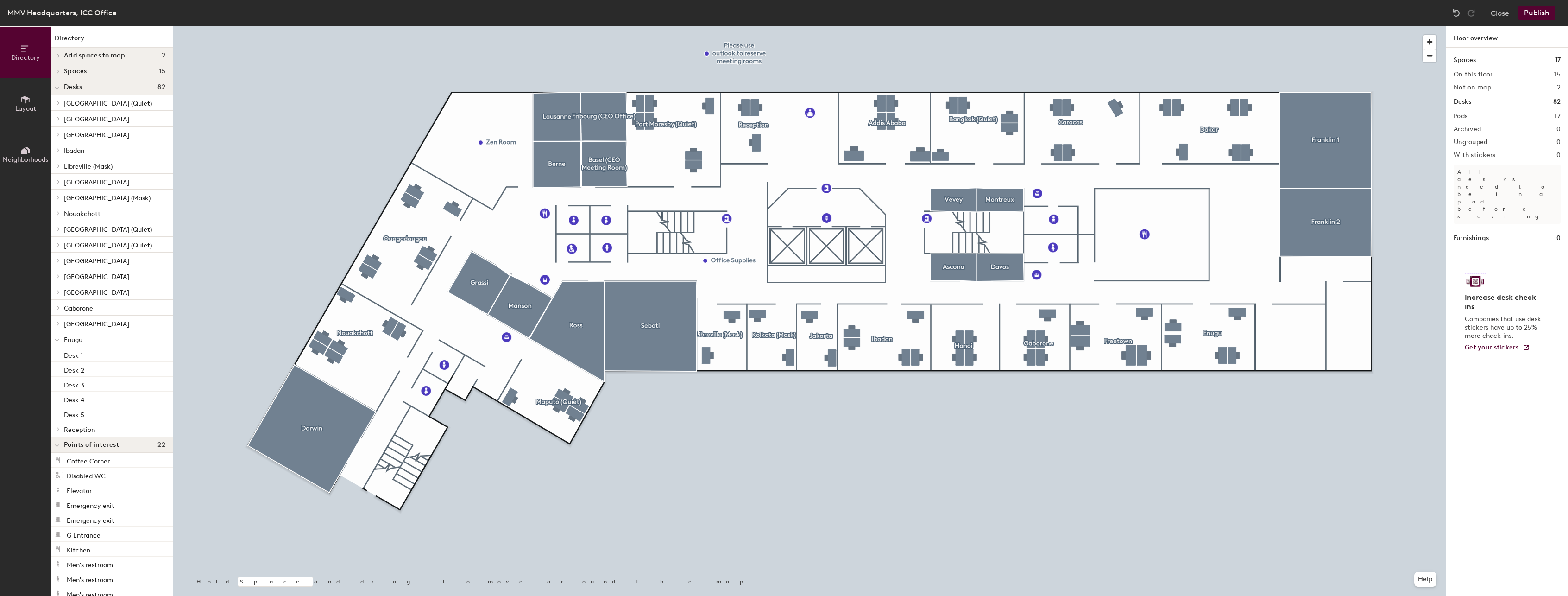
click at [57, 72] on icon at bounding box center [58, 71] width 4 height 5
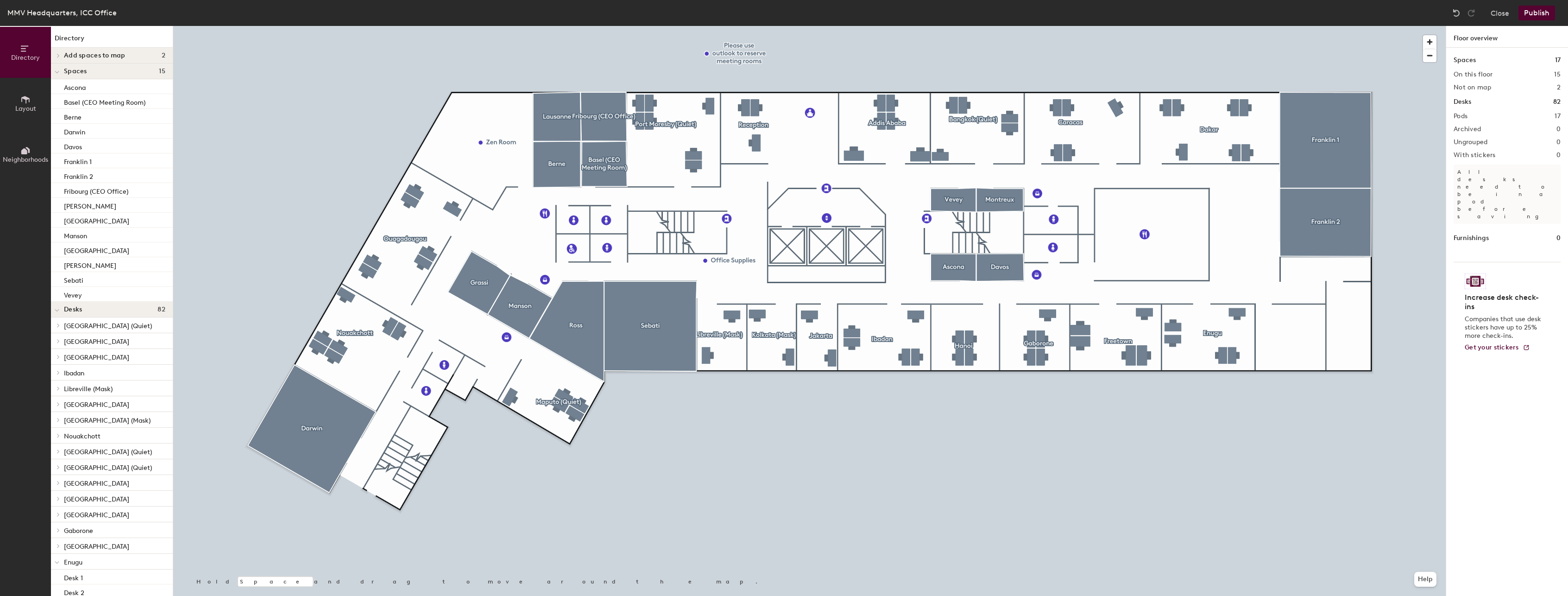
click at [57, 72] on icon at bounding box center [57, 72] width 5 height 4
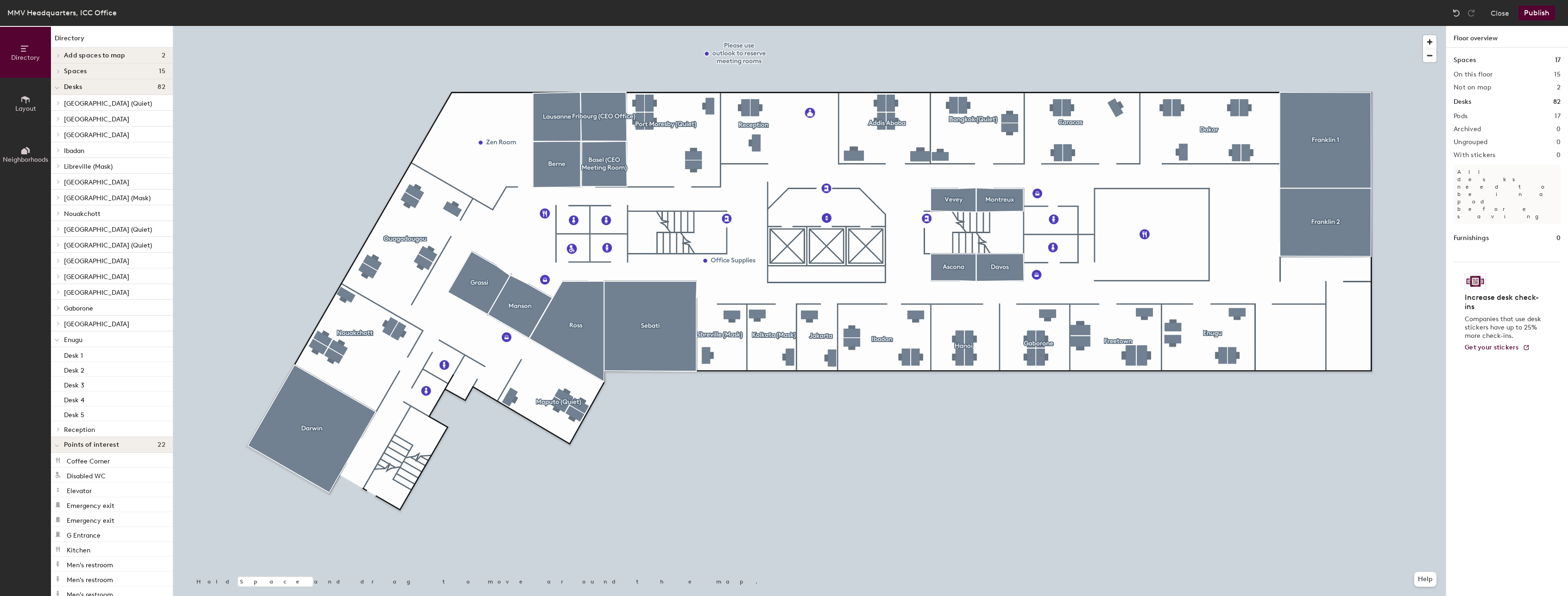
click at [55, 338] on icon at bounding box center [57, 340] width 5 height 4
click at [60, 55] on span at bounding box center [57, 56] width 8 height 5
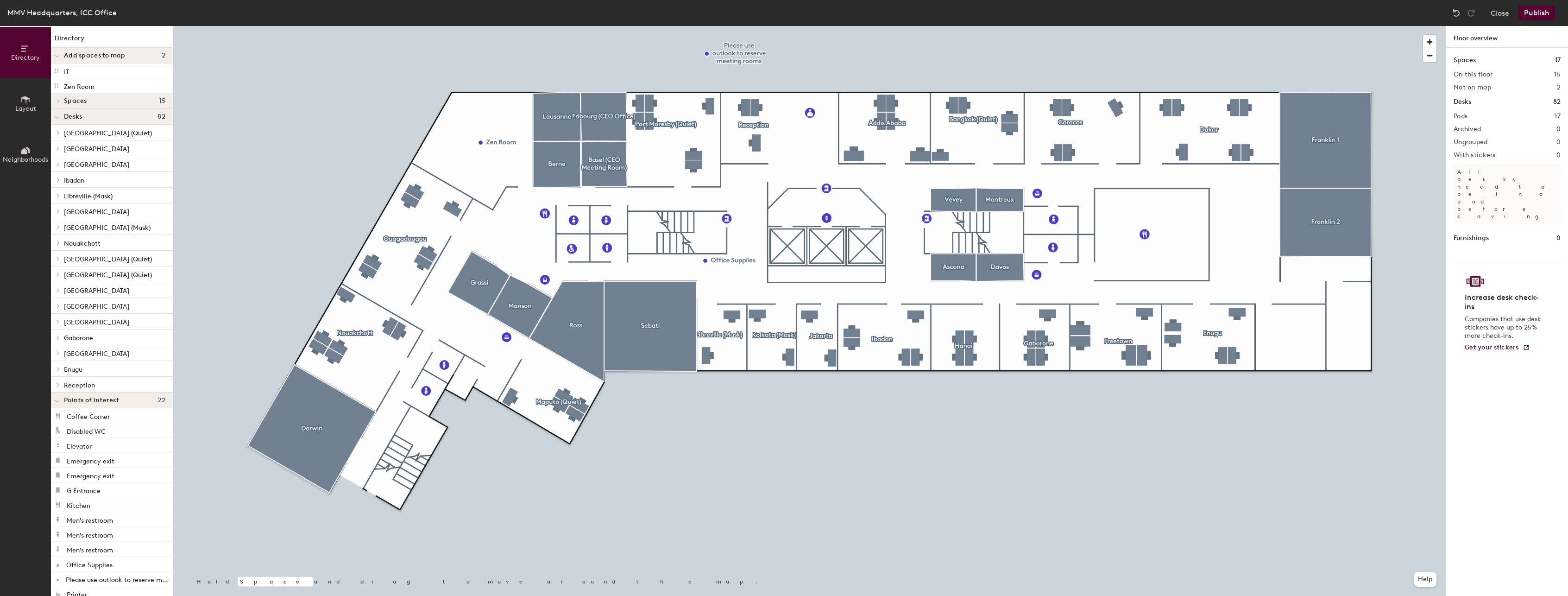
click at [57, 119] on icon at bounding box center [57, 117] width 5 height 4
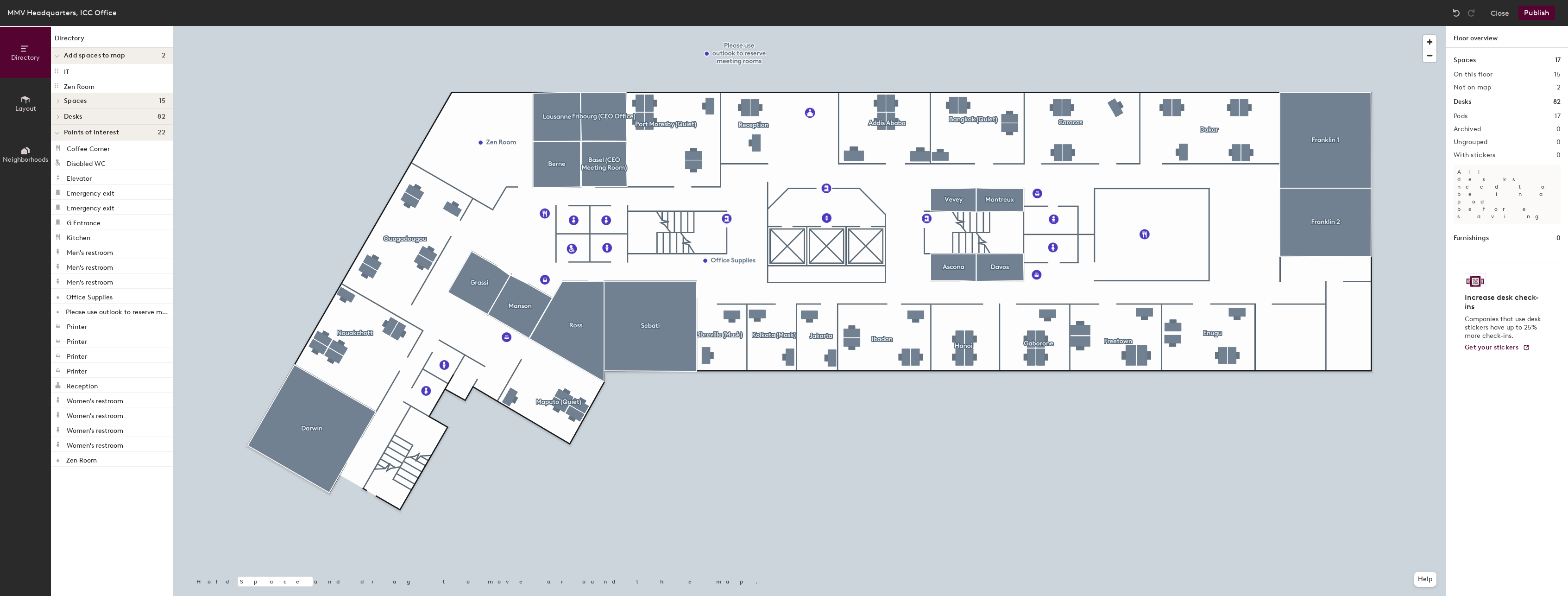
click at [57, 119] on div at bounding box center [57, 116] width 12 height 15
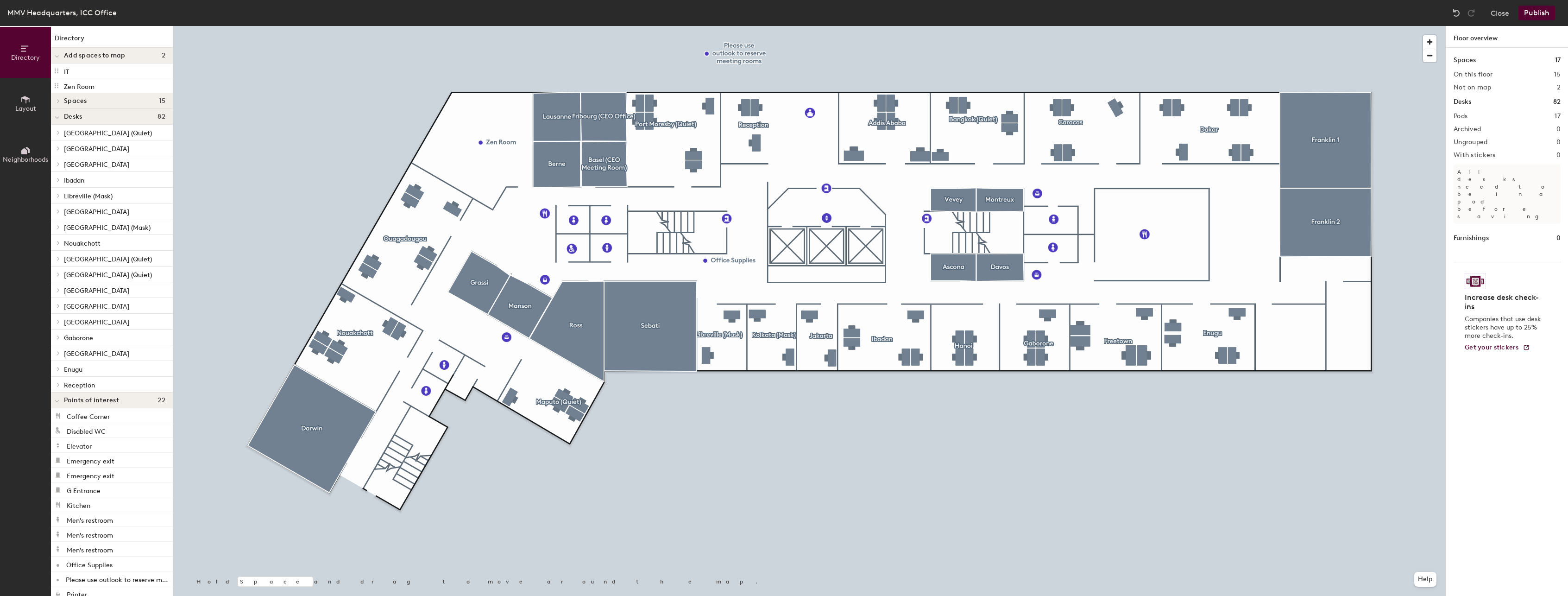
click at [77, 115] on span "Desks" at bounding box center [73, 117] width 18 height 7
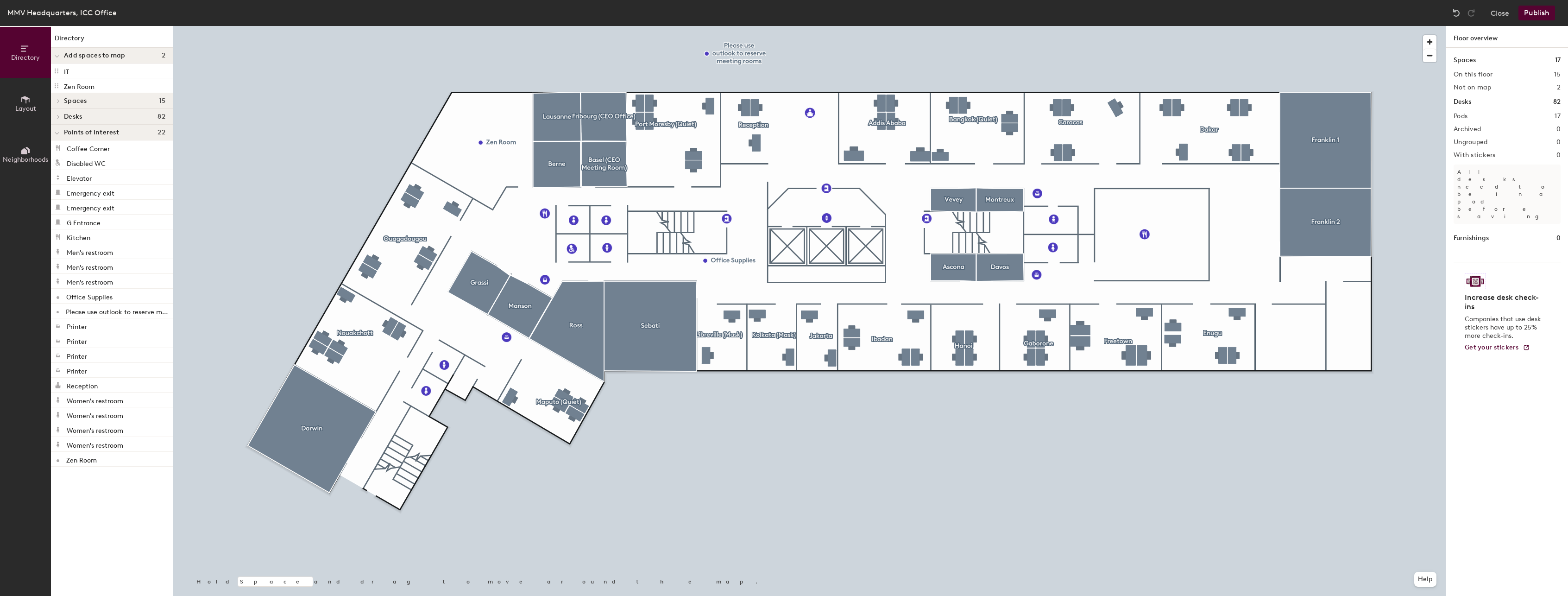
click at [77, 115] on span "Desks" at bounding box center [73, 117] width 18 height 7
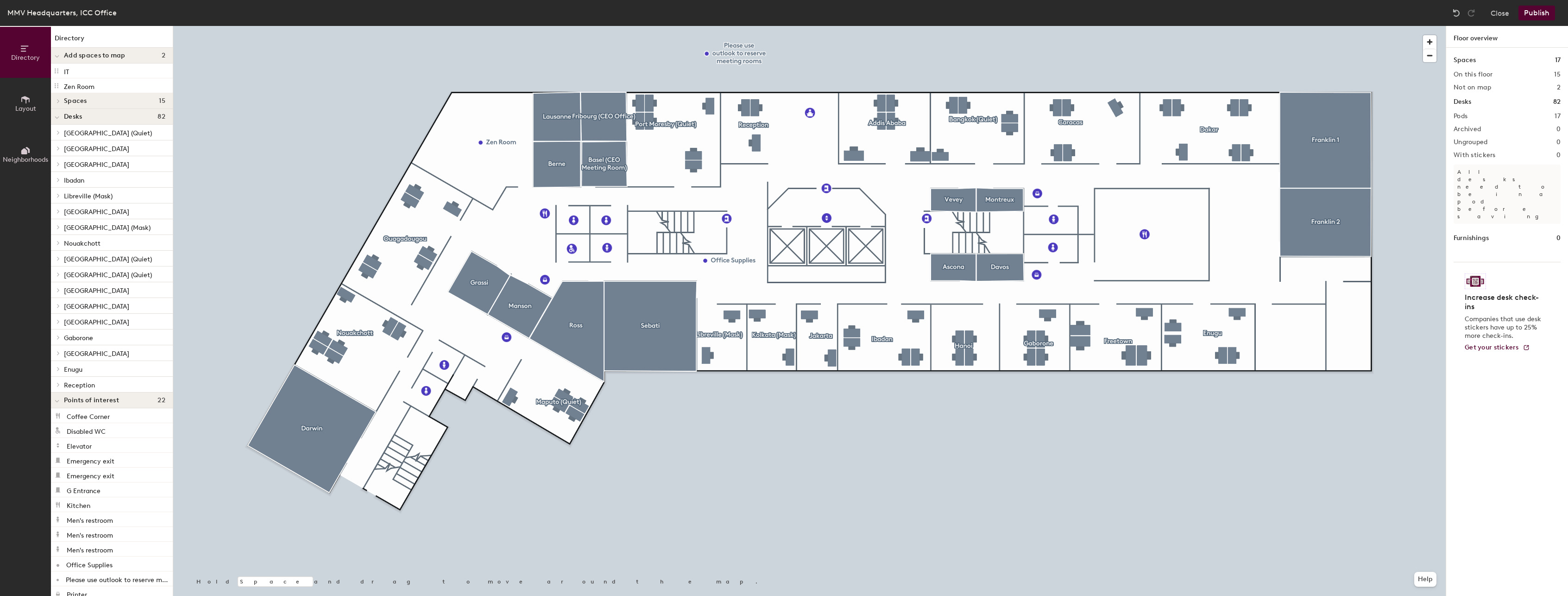
click at [24, 98] on icon at bounding box center [26, 100] width 9 height 7
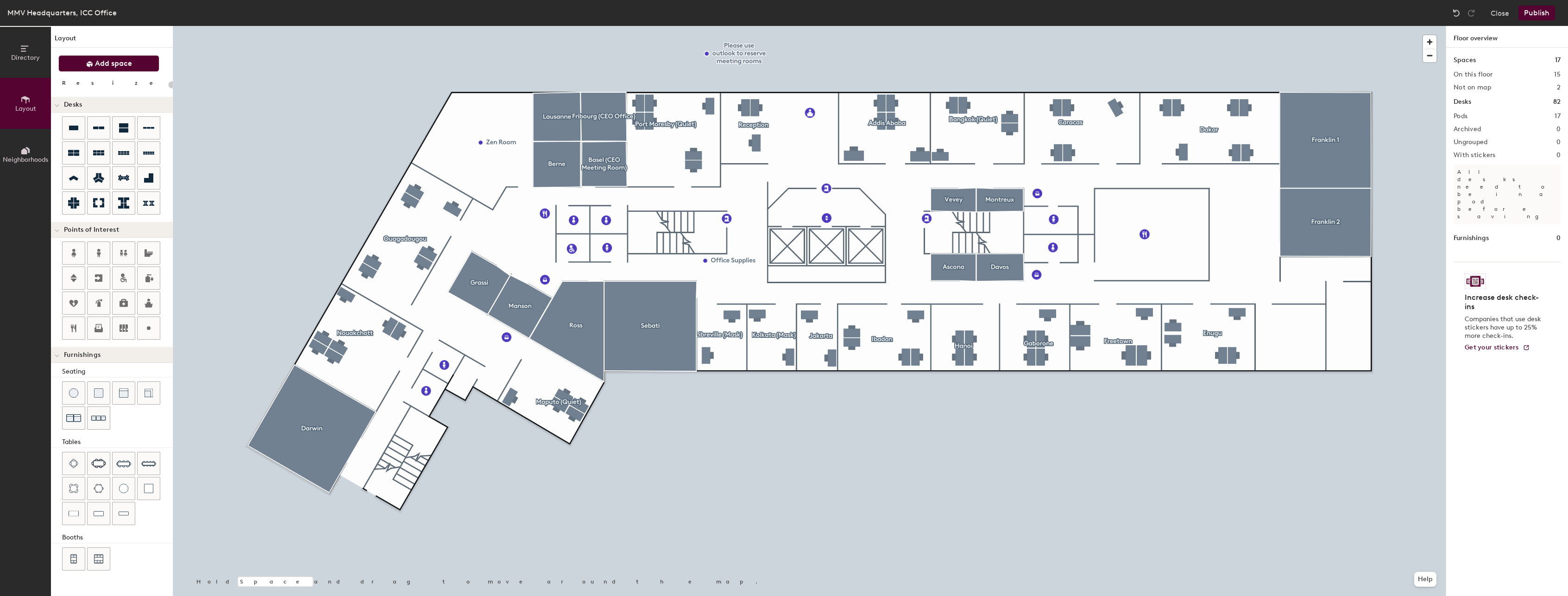
click at [96, 68] on span "Add space" at bounding box center [113, 63] width 37 height 9
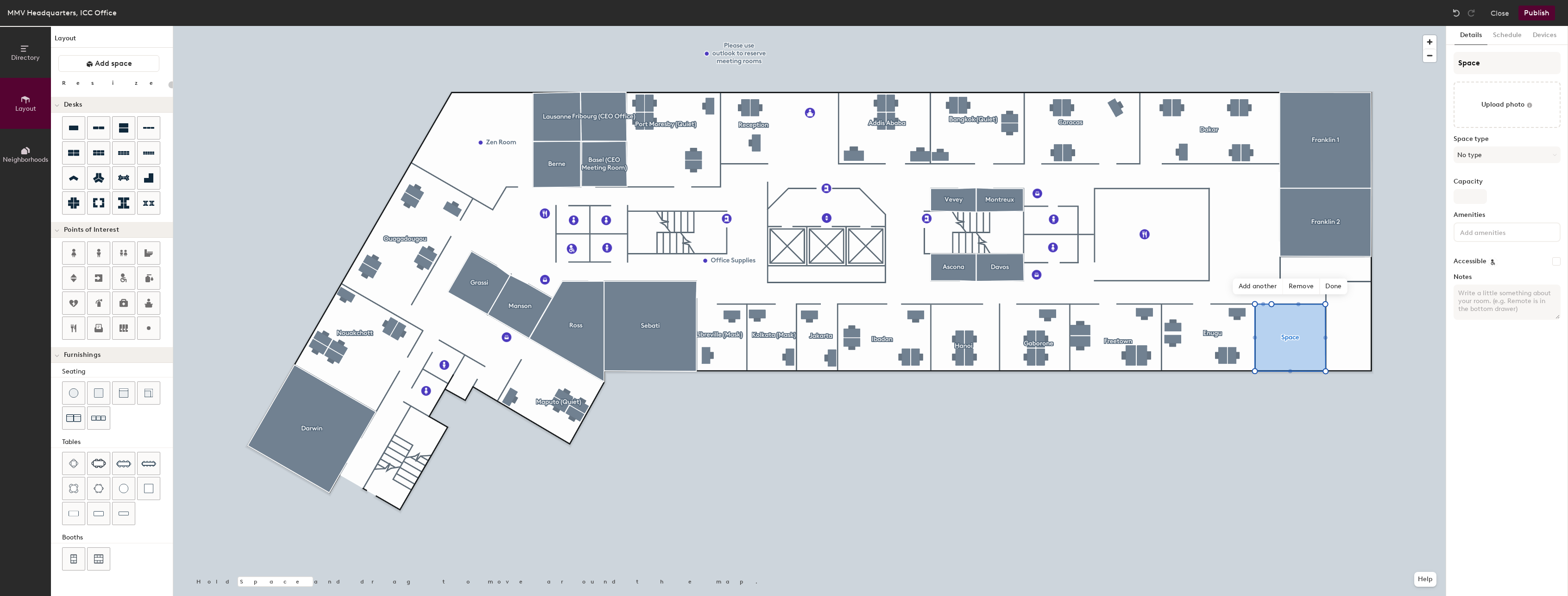
type input "20"
click at [1457, 13] on img at bounding box center [1456, 13] width 9 height 9
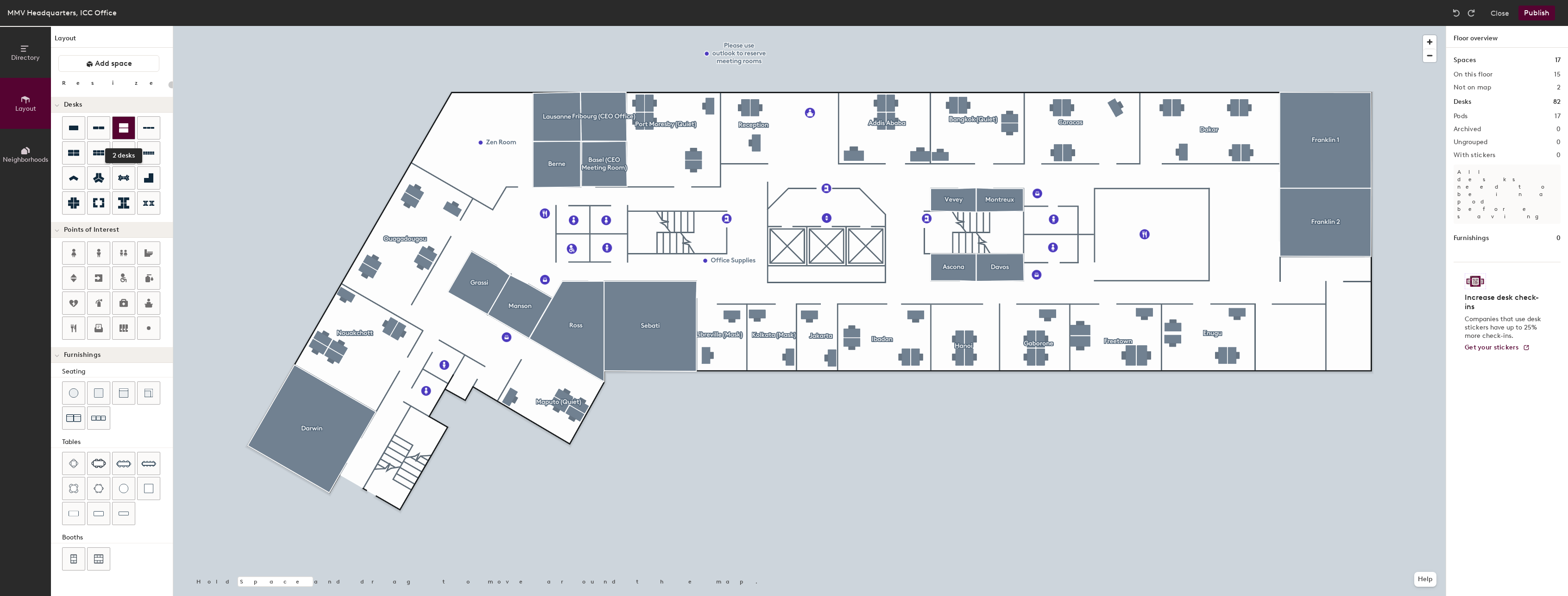
click at [124, 129] on icon at bounding box center [124, 127] width 9 height 9
type input "100"
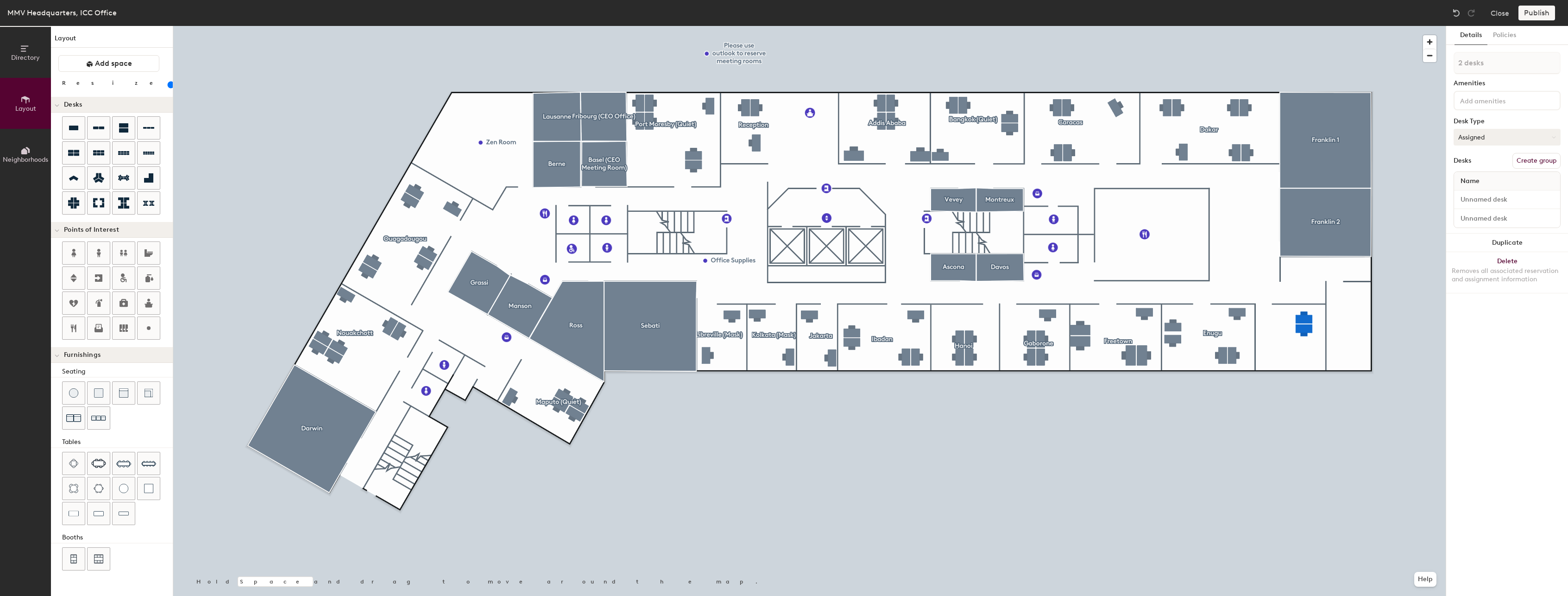
click at [1481, 135] on button "Assigned" at bounding box center [1507, 137] width 107 height 16
click at [1506, 108] on div "Adjustable Height Curved monitor Double Monitor Keyboard Laptop Stand Mask Midd…" at bounding box center [1507, 100] width 107 height 19
click at [1503, 135] on div "Curved monitor" at bounding box center [1514, 136] width 120 height 14
click at [1499, 161] on div "Double Monitor" at bounding box center [1514, 164] width 120 height 14
click at [1521, 370] on div "Details Policies 2 desks Amenities 1 Curved monitor 1 Double Monitor Desk Type …" at bounding box center [1507, 311] width 122 height 570
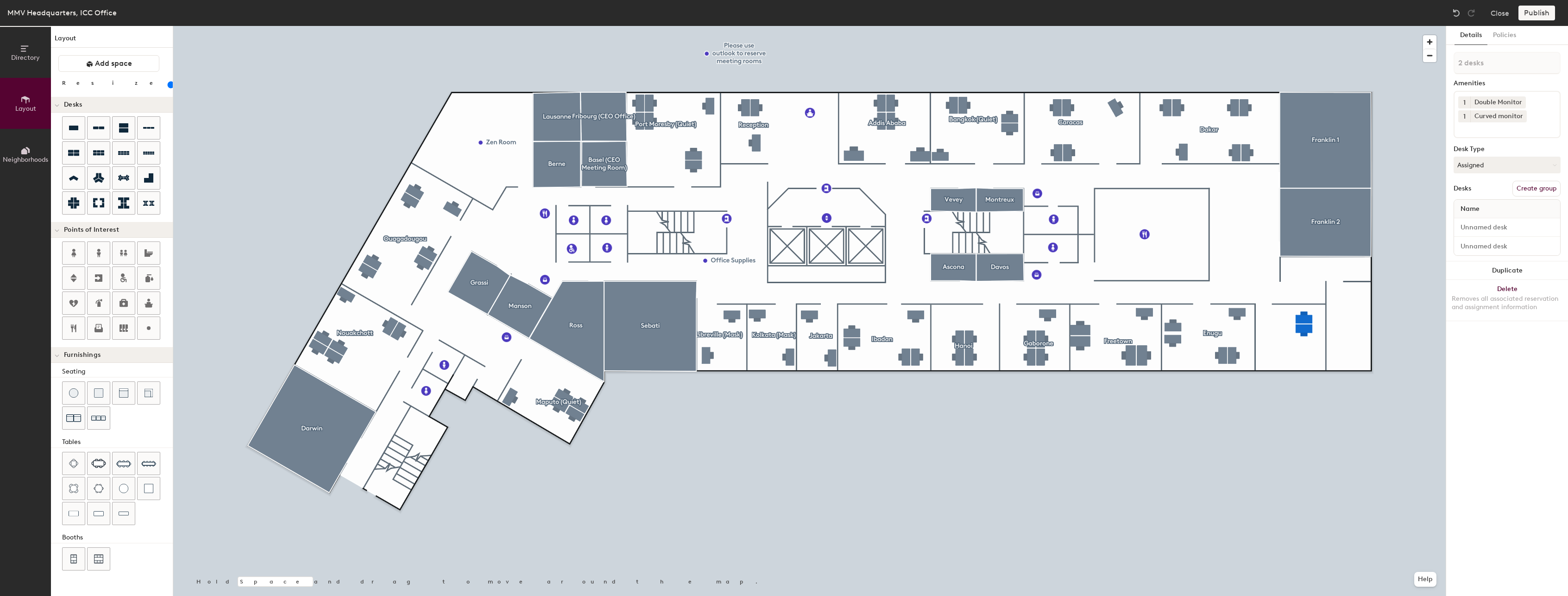
click at [1536, 188] on button "Create group" at bounding box center [1536, 189] width 48 height 16
drag, startPoint x: 1488, startPoint y: 63, endPoint x: 1454, endPoint y: 62, distance: 34.0
click at [1454, 62] on input "Pod 18" at bounding box center [1507, 63] width 107 height 23
type input "IT"
click at [1510, 343] on div "Details Policies IT Amenities 1 Double Monitor 1 Curved monitor Desk Type Assig…" at bounding box center [1507, 311] width 122 height 570
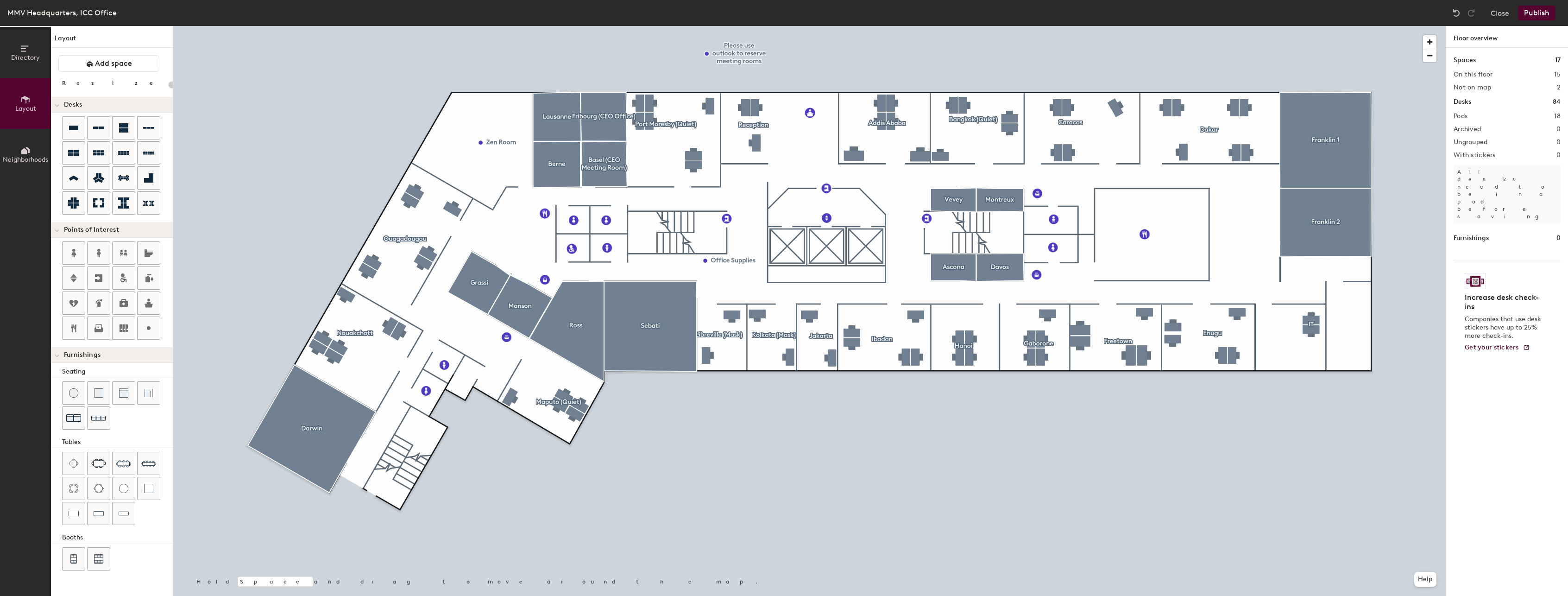
type input "100"
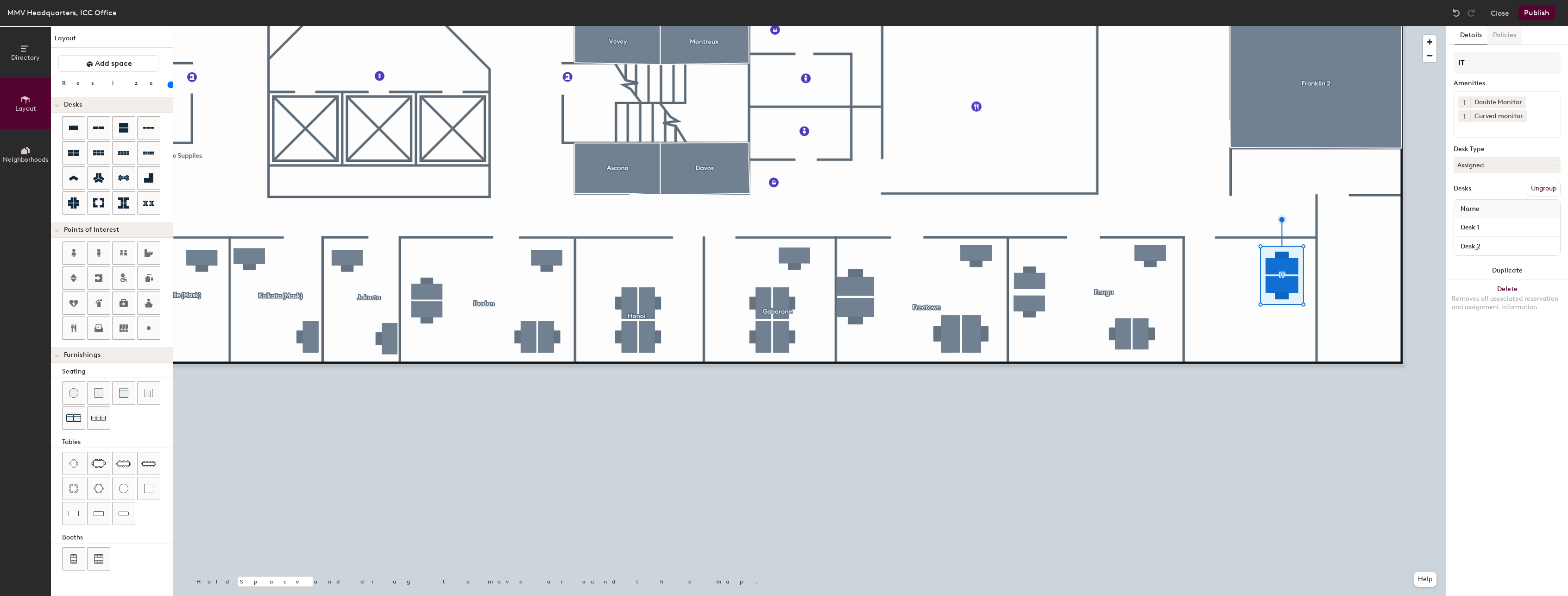
click at [1503, 35] on button "Policies" at bounding box center [1505, 35] width 34 height 19
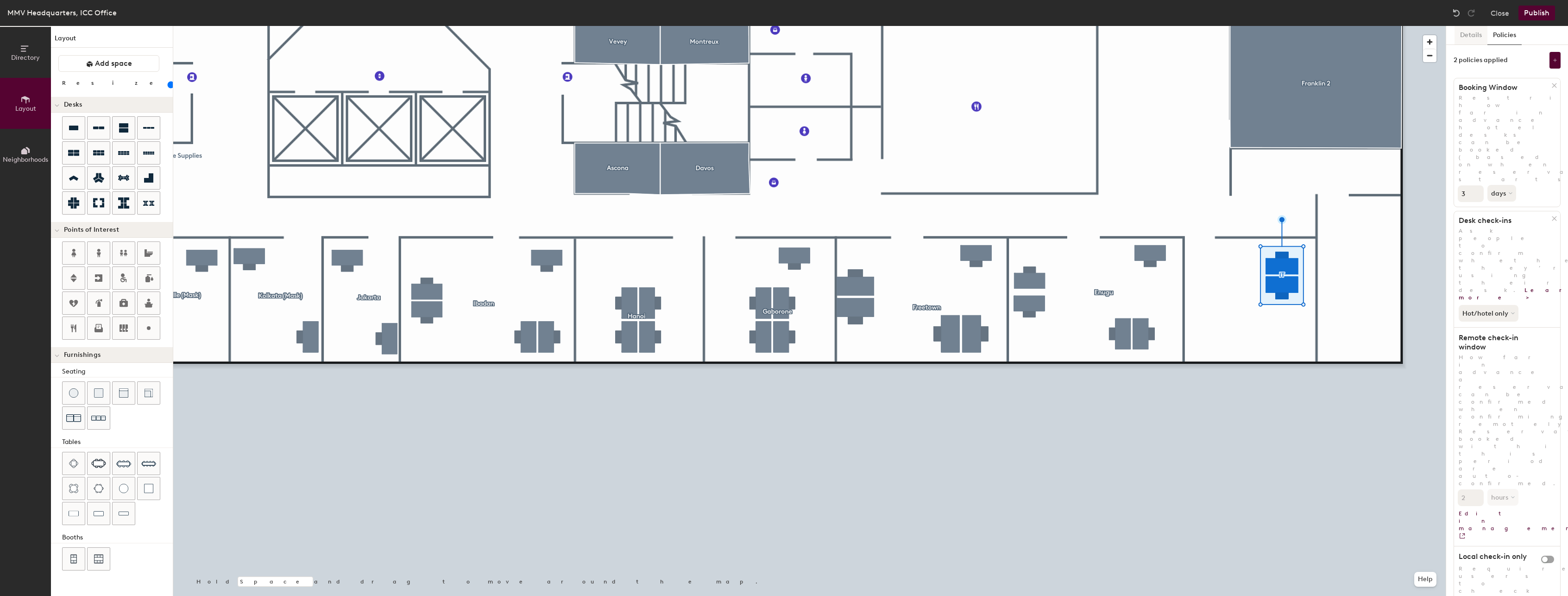
click at [1464, 35] on button "Details" at bounding box center [1471, 35] width 33 height 19
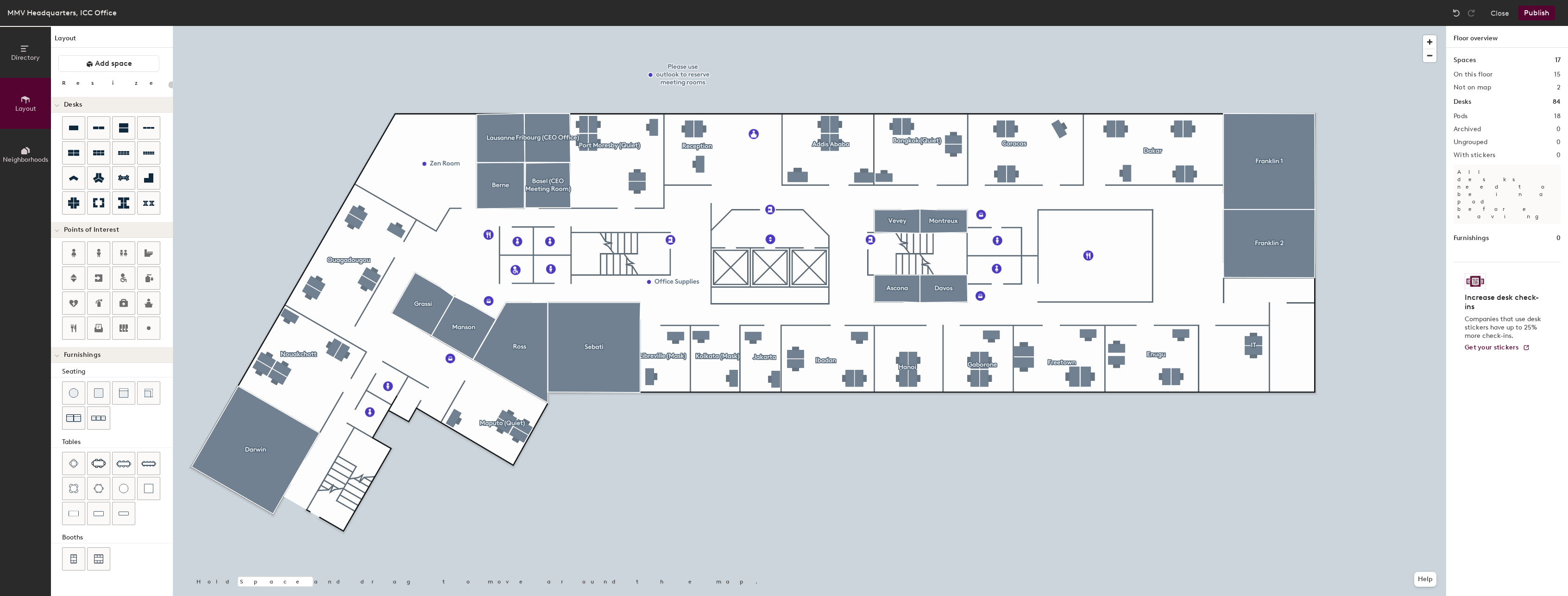
click at [1237, 379] on div "Directory Layout Neighborhoods Layout Add space Resize Desks Points of Interest…" at bounding box center [784, 311] width 1568 height 570
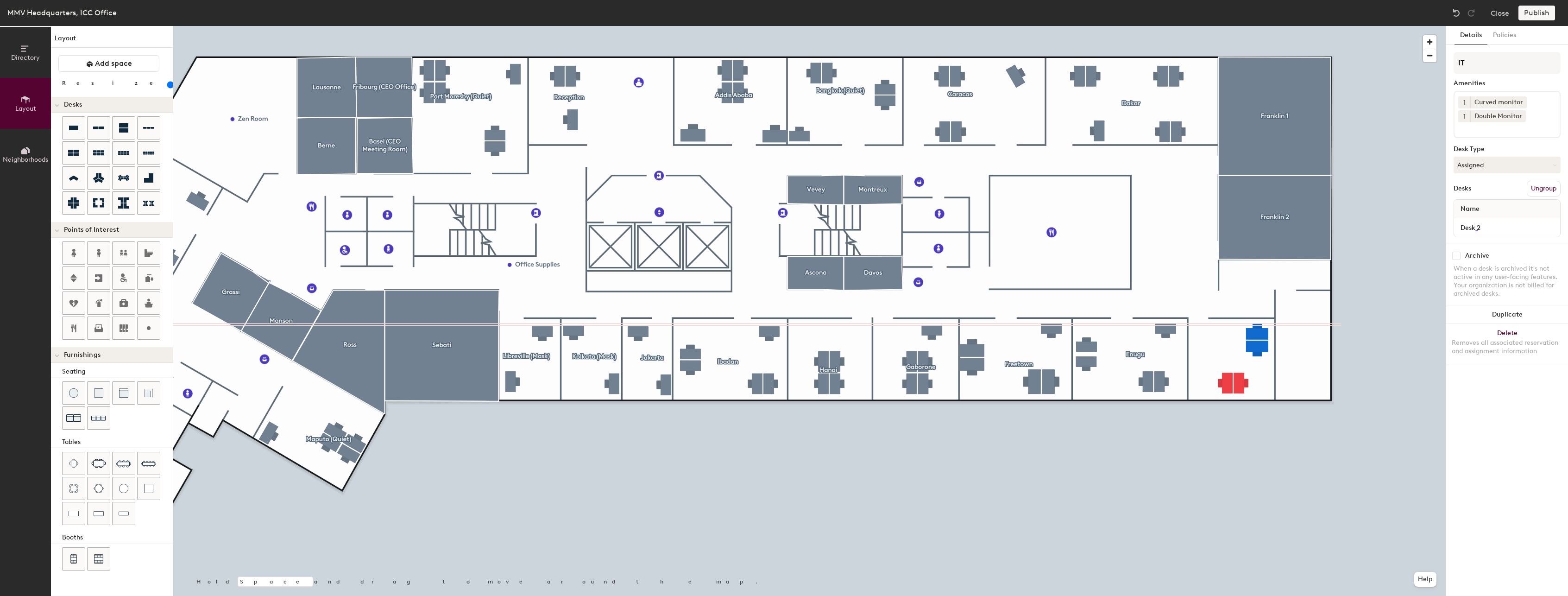
type input "120"
click at [1454, 14] on img at bounding box center [1456, 13] width 9 height 9
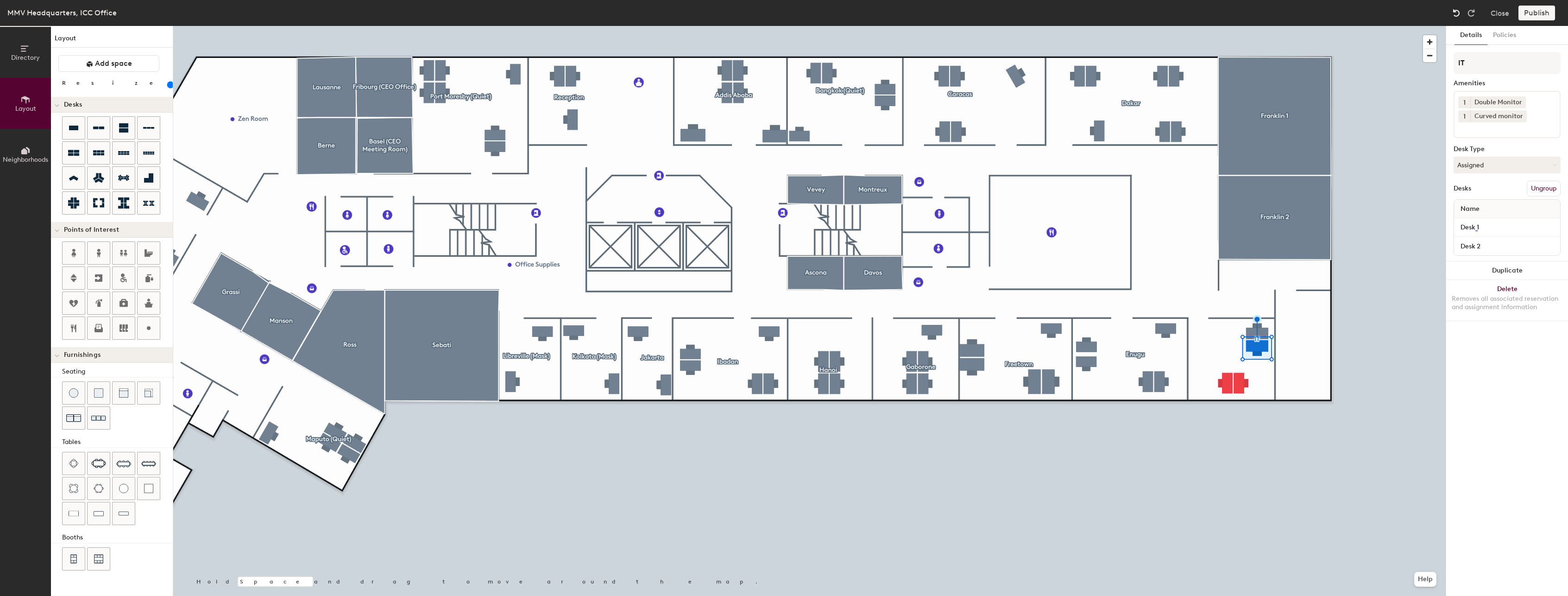
click at [1454, 14] on img at bounding box center [1456, 13] width 9 height 9
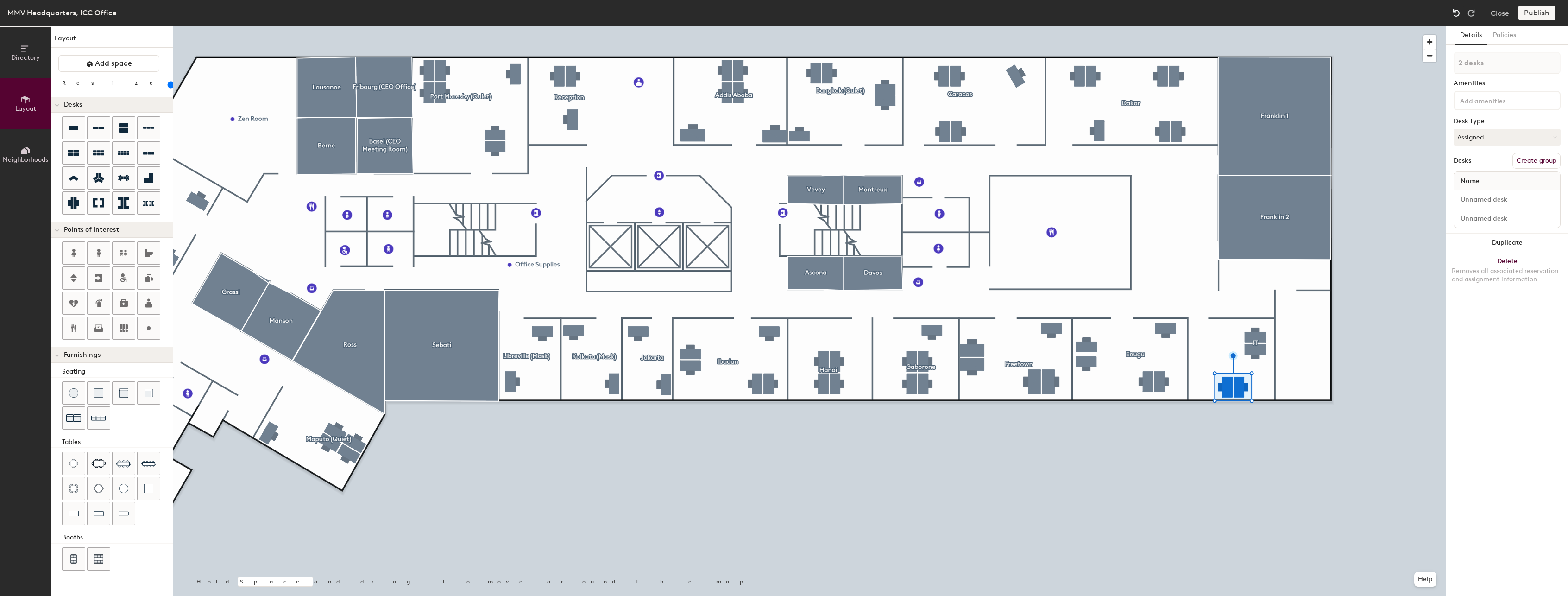
click at [1454, 14] on img at bounding box center [1456, 13] width 9 height 9
click at [1454, 13] on img at bounding box center [1456, 13] width 9 height 9
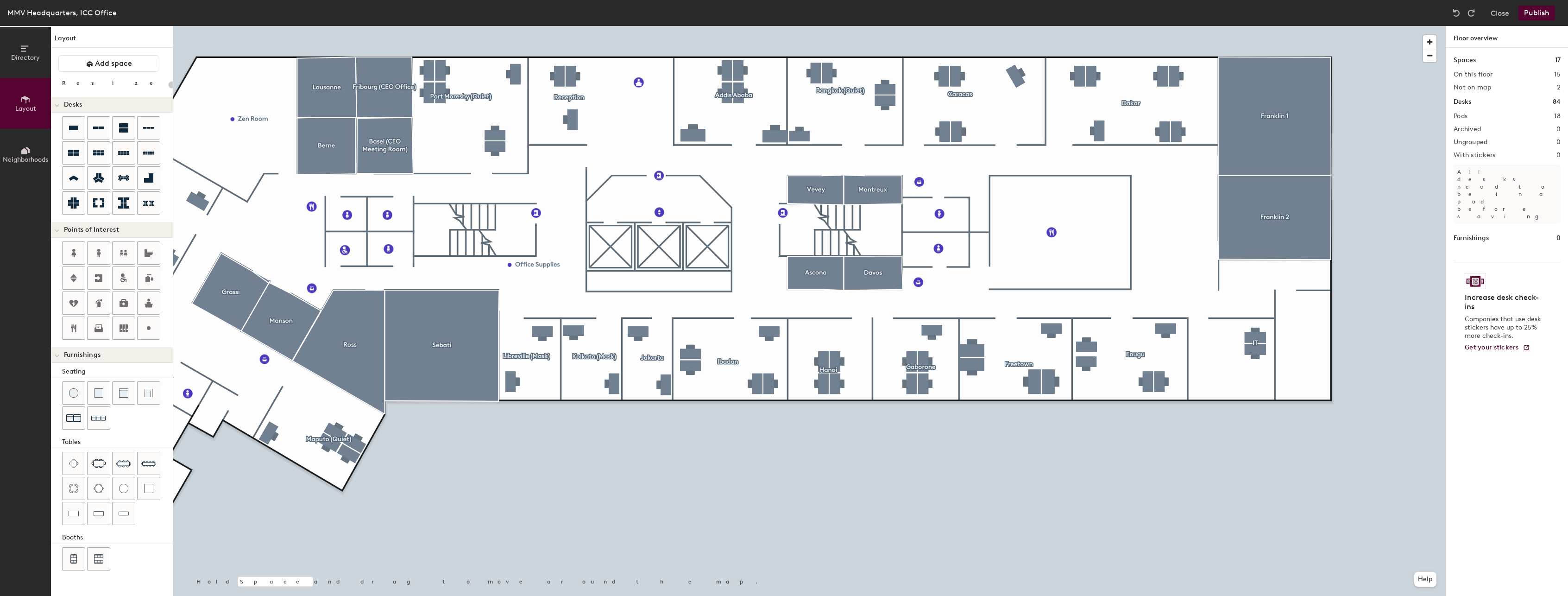
type input "100"
click at [1501, 33] on button "Policies" at bounding box center [1505, 35] width 34 height 19
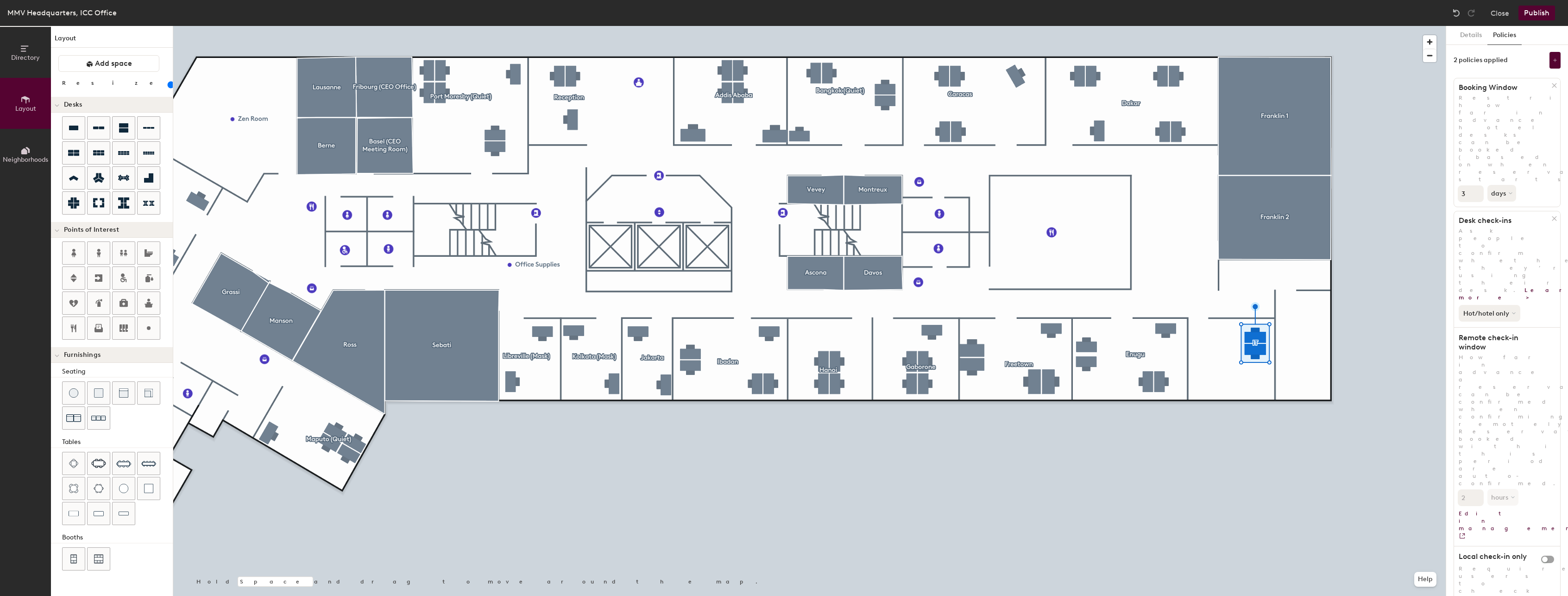
click at [1510, 305] on button "Hot/hotel only" at bounding box center [1489, 313] width 61 height 16
click at [1525, 457] on div "Details Policies 2 policies applied Booking Window Restrict how far in advance …" at bounding box center [1507, 311] width 122 height 570
click at [1466, 41] on button "Details" at bounding box center [1471, 35] width 33 height 19
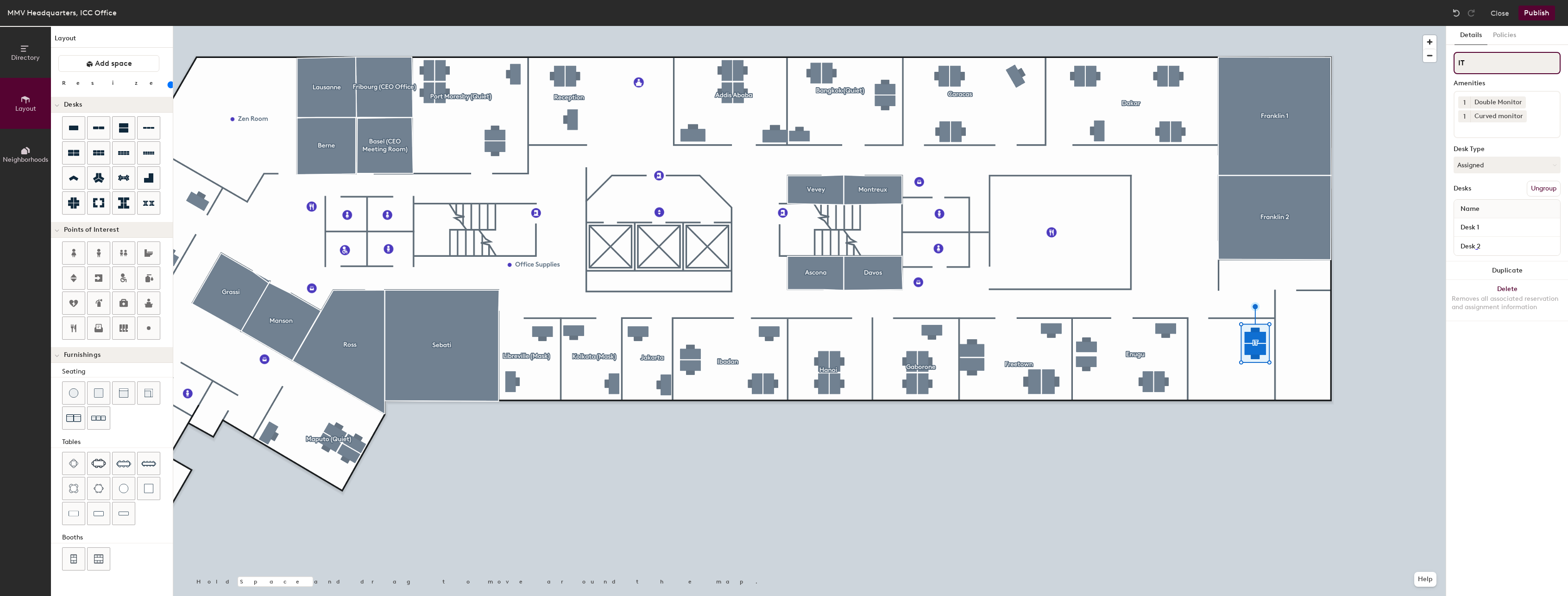
click at [1474, 63] on input "IT" at bounding box center [1507, 63] width 107 height 23
click at [1476, 226] on input "Desk 1" at bounding box center [1507, 227] width 102 height 13
type input "DTS 1"
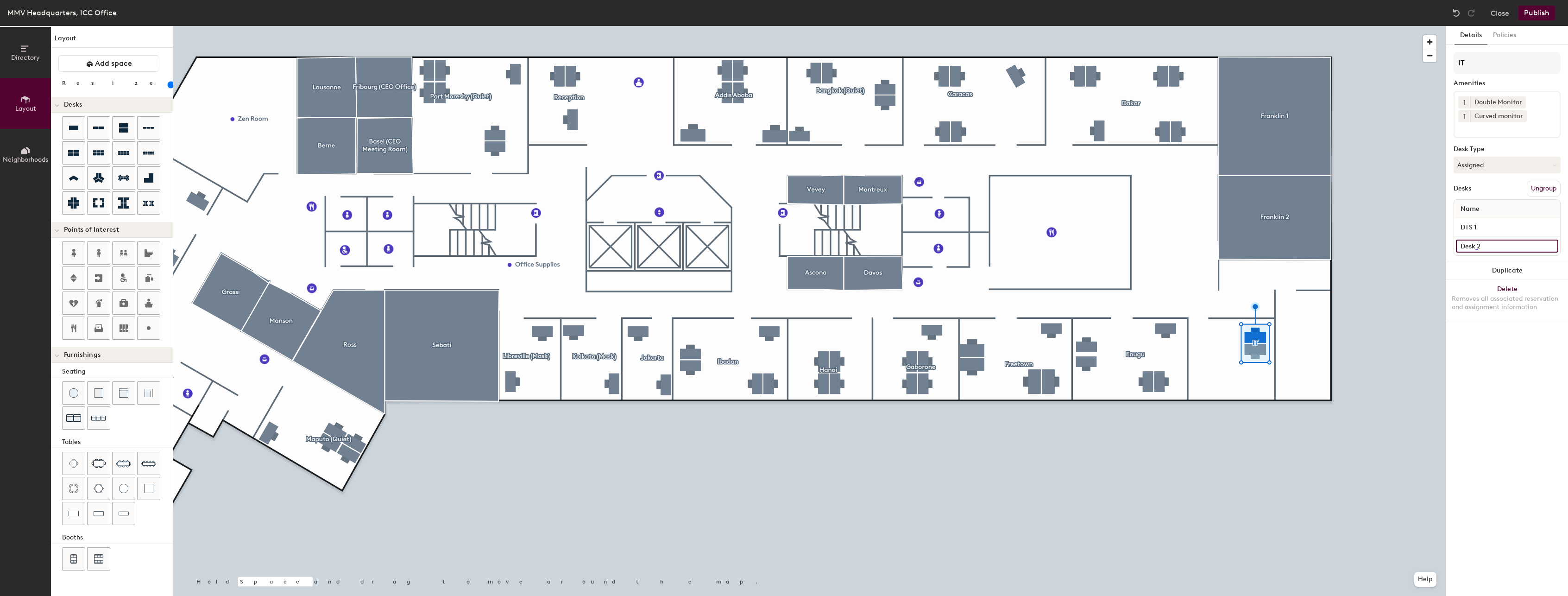
click at [1460, 245] on input "Desk 2" at bounding box center [1507, 245] width 102 height 13
click at [1476, 246] on input "Desk 2" at bounding box center [1507, 245] width 102 height 13
drag, startPoint x: 1474, startPoint y: 246, endPoint x: 1465, endPoint y: 245, distance: 9.1
click at [1465, 245] on input "Desk 2" at bounding box center [1507, 245] width 102 height 13
type input "DTS 2"
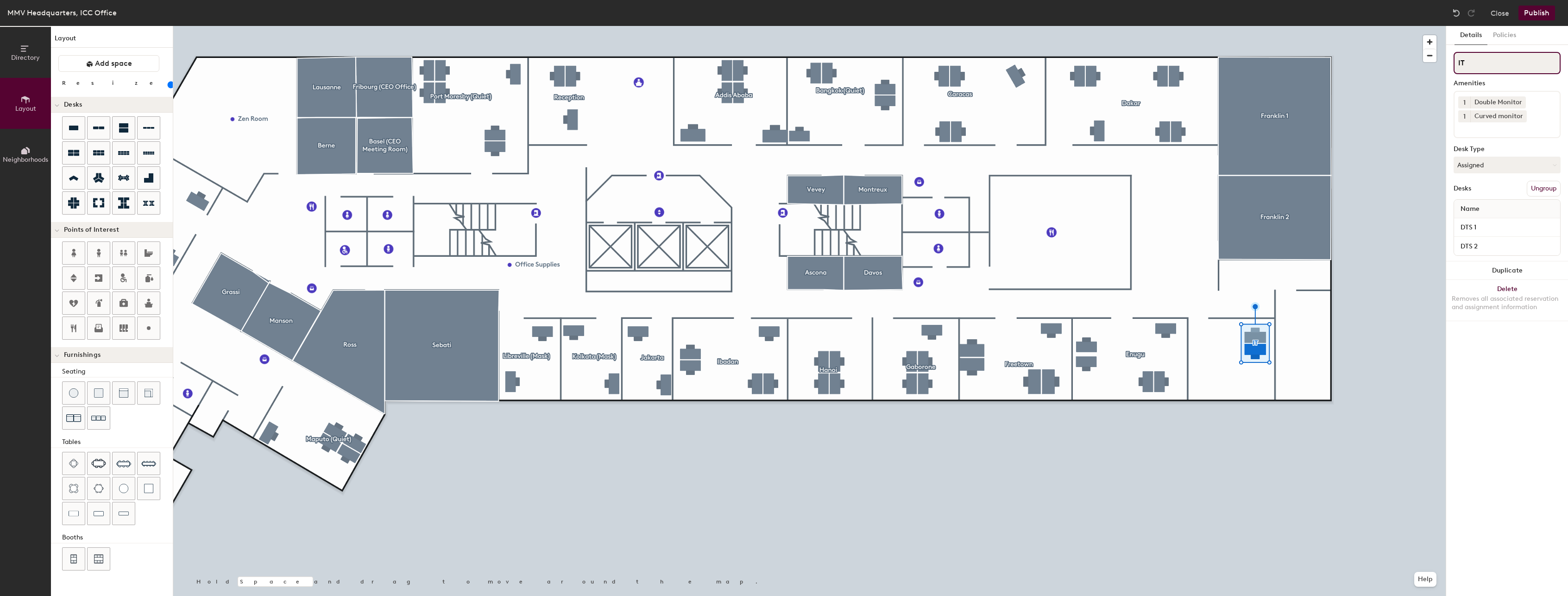
click at [1473, 66] on input "IT" at bounding box center [1507, 63] width 107 height 23
type input "DTS"
click at [1362, 26] on div at bounding box center [810, 26] width 1272 height 0
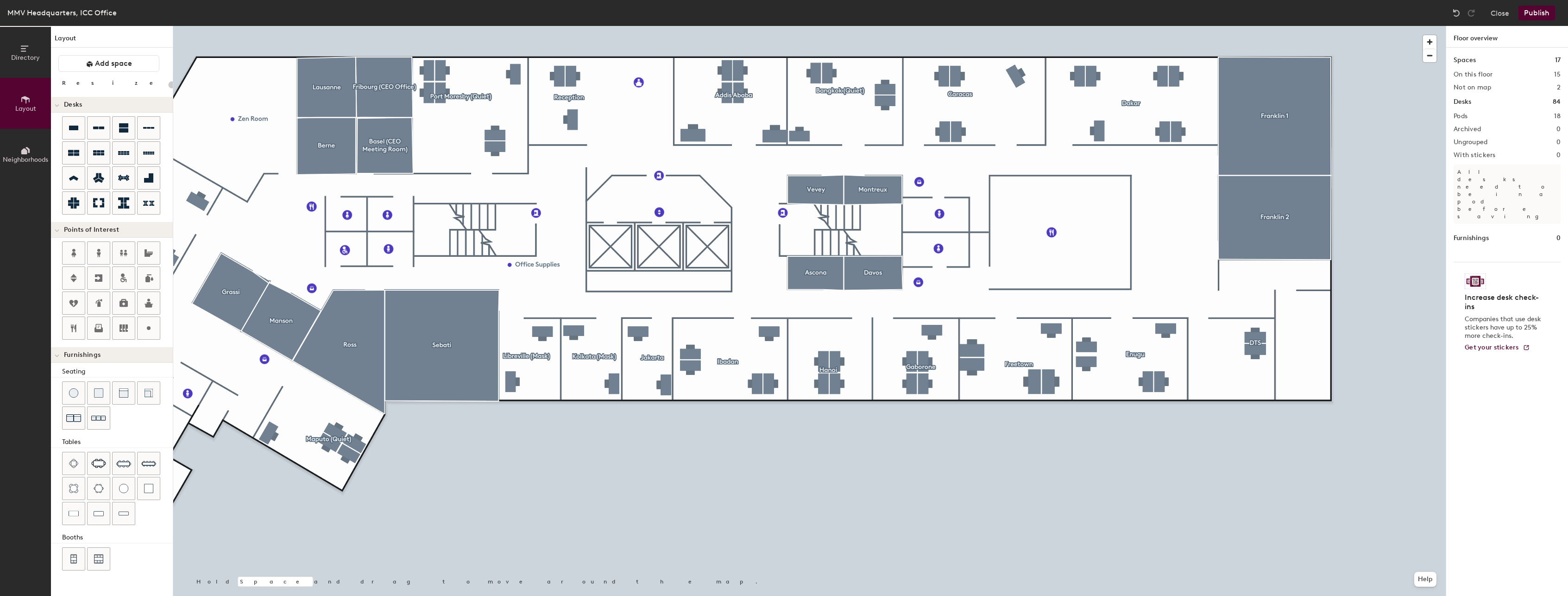
click at [1538, 9] on button "Publish" at bounding box center [1537, 13] width 37 height 15
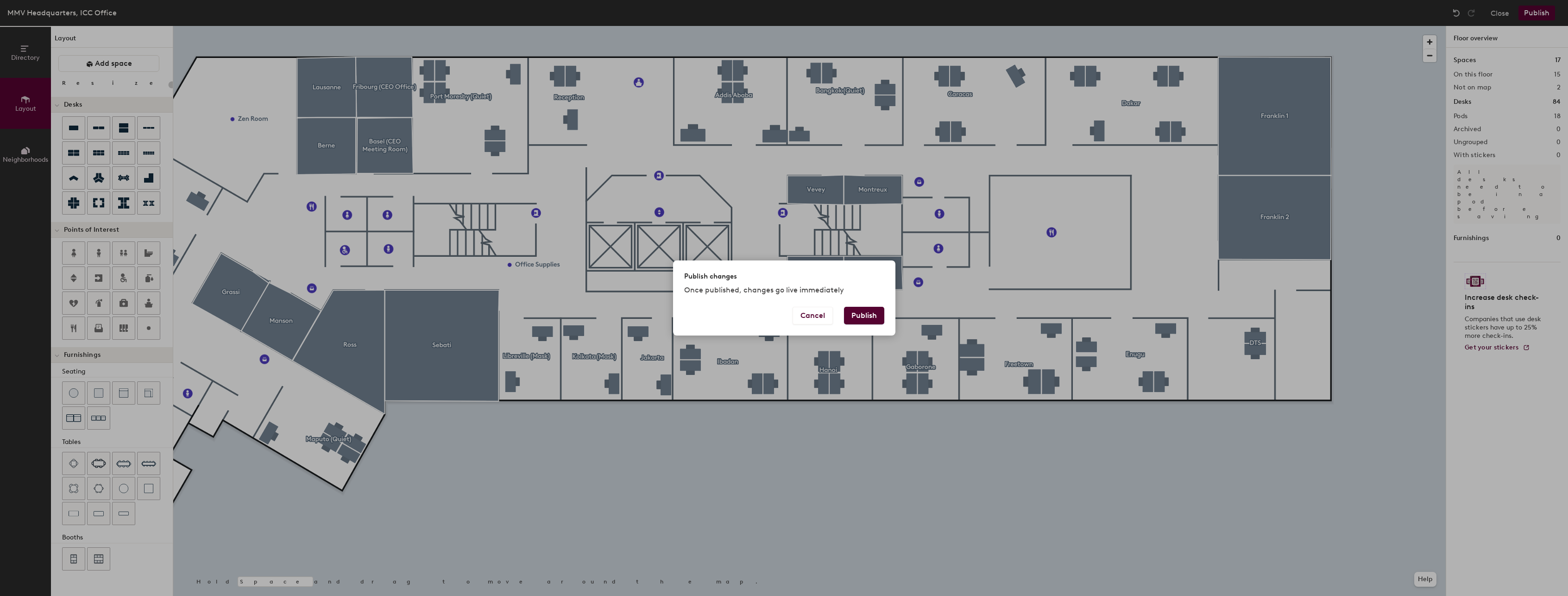
click at [863, 315] on button "Publish" at bounding box center [864, 315] width 40 height 18
type input "20"
